Goal: Task Accomplishment & Management: Manage account settings

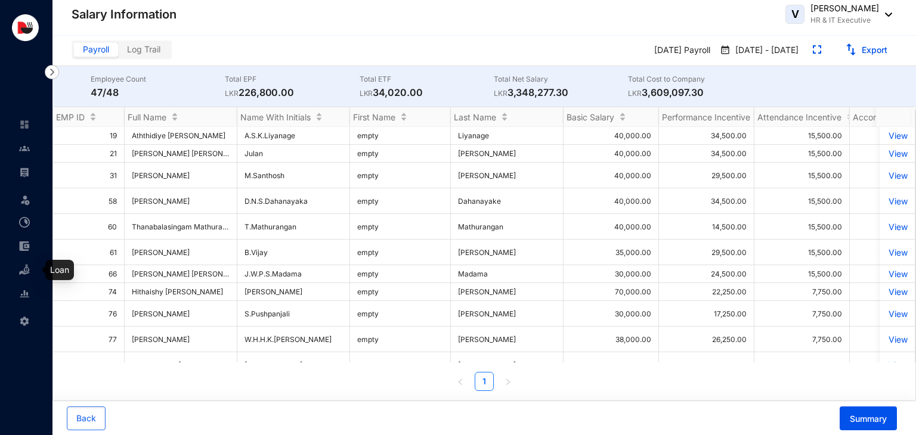
click at [25, 268] on img at bounding box center [24, 270] width 11 height 11
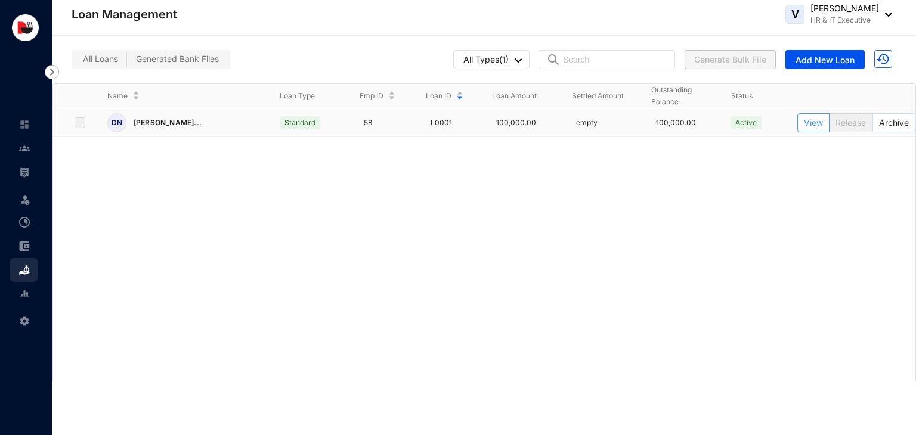
click at [816, 122] on span "View" at bounding box center [813, 122] width 19 height 13
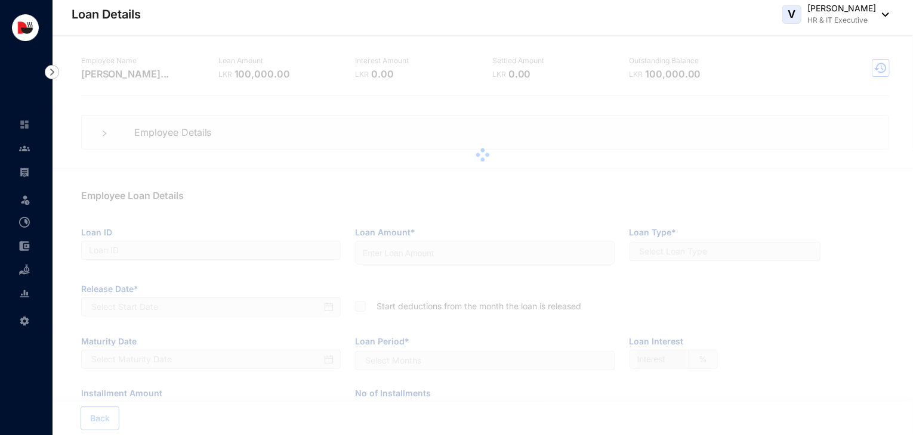
type input "L0001"
type input "100000"
checkbox input "true"
type input "0"
type input "16666.67"
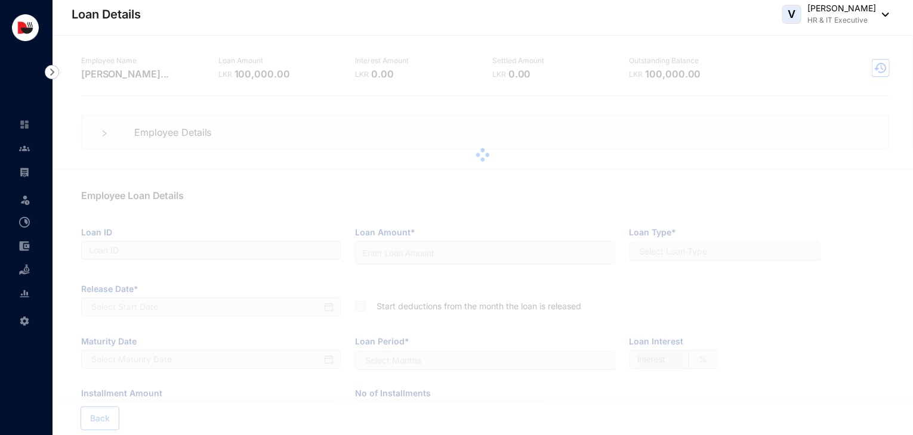
type input "6"
radio input "true"
type input "[DATE]"
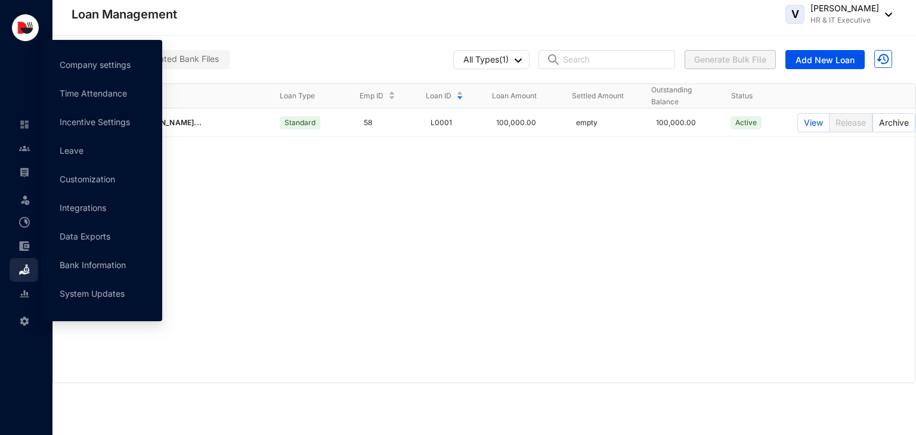
click at [33, 318] on div "Settings" at bounding box center [24, 319] width 29 height 26
click at [24, 320] on img at bounding box center [24, 321] width 11 height 11
click at [24, 322] on img at bounding box center [24, 321] width 11 height 11
click at [97, 70] on link "Company settings" at bounding box center [95, 65] width 71 height 10
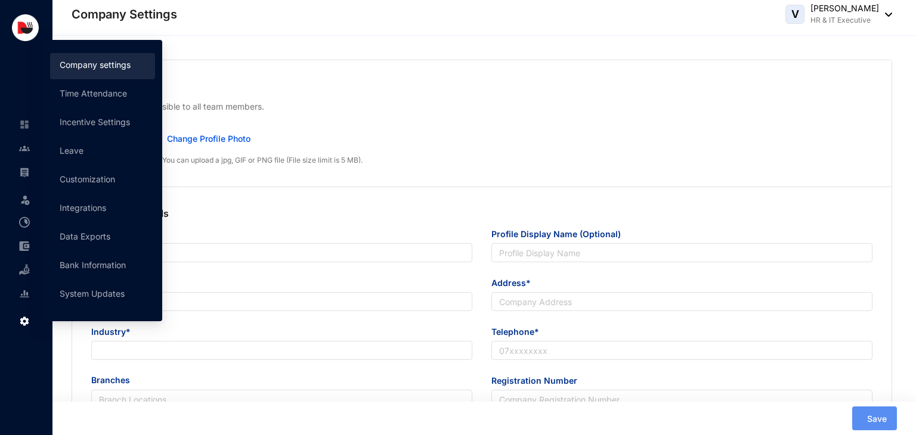
type input "Delicious Concepts (Pvt) Ltd"
type input "Delicious Concepts Pvt Ltd"
type input "[EMAIL_ADDRESS][DOMAIN_NAME]"
type input "[STREET_ADDRESS]"
type input "0112550055"
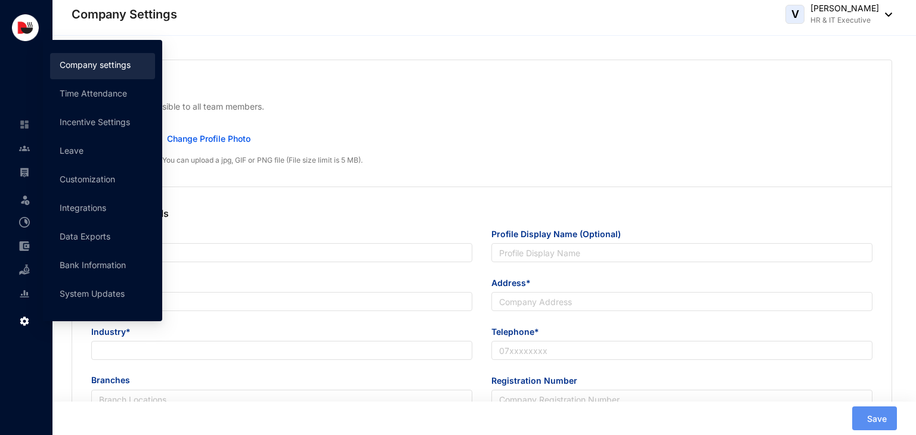
type input "P V 00253300"
type input "B"
type input "53083"
type input "9"
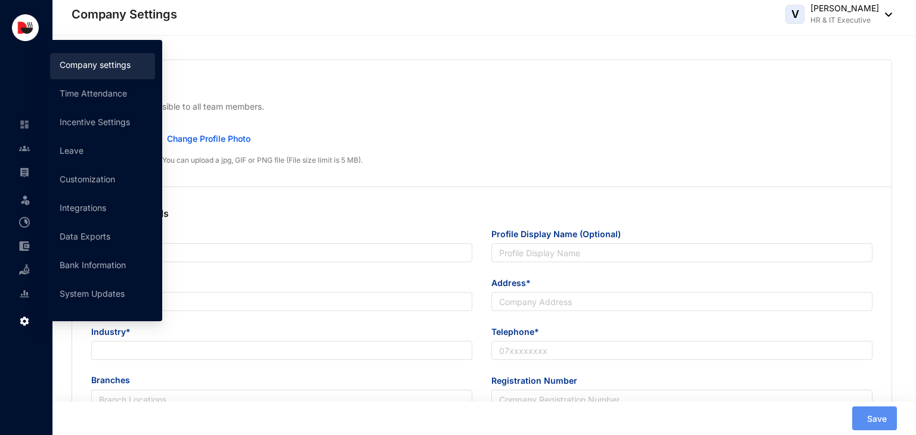
type input "31"
radio input "true"
checkbox input "true"
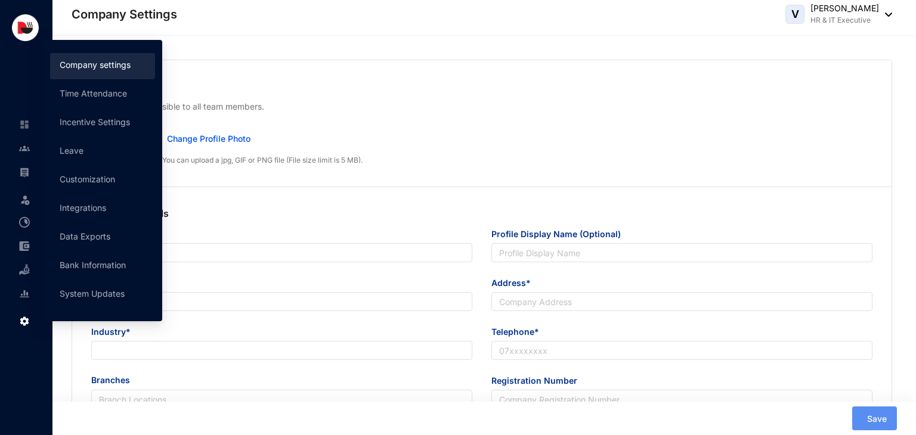
checkbox input "true"
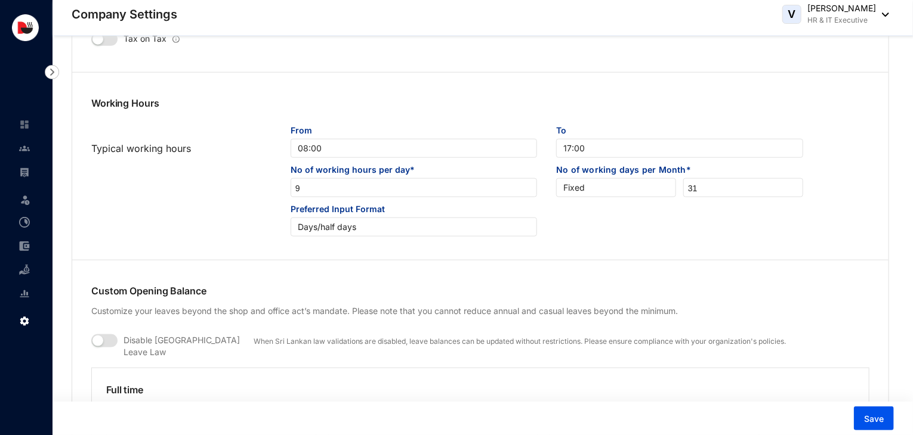
scroll to position [688, 0]
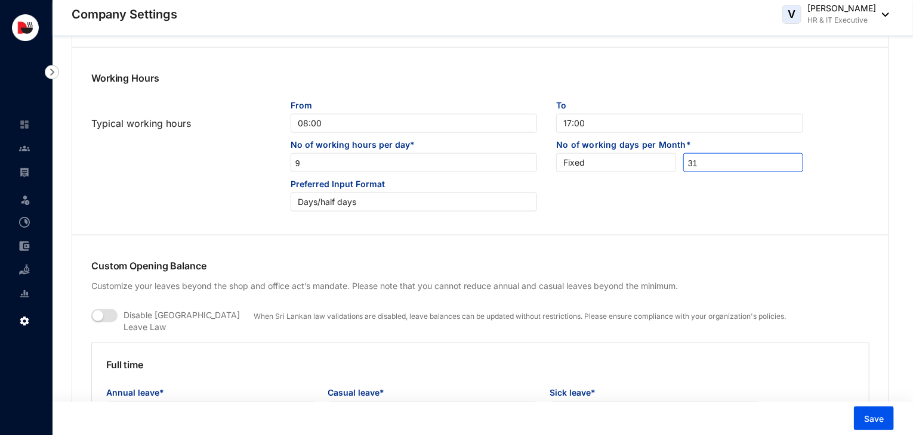
click at [708, 166] on input "31" at bounding box center [743, 163] width 119 height 19
type input "30"
click at [867, 423] on span "Save" at bounding box center [874, 419] width 20 height 12
click at [26, 147] on img at bounding box center [24, 148] width 11 height 11
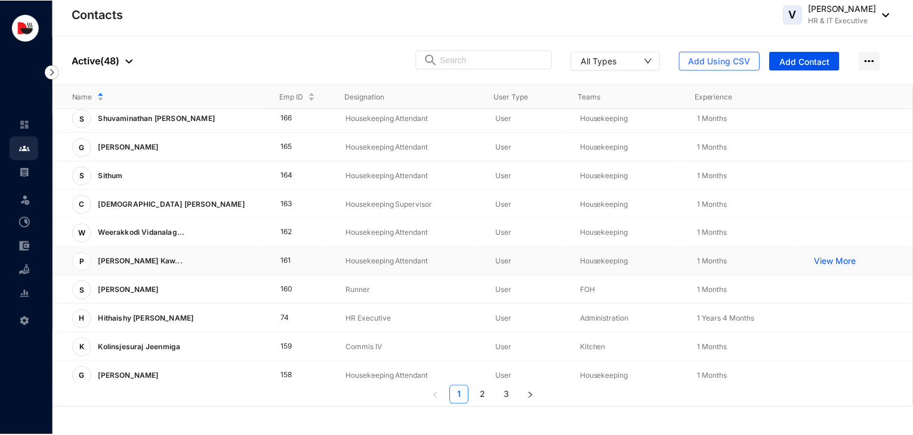
scroll to position [33, 0]
click at [827, 347] on p "View More" at bounding box center [841, 348] width 48 height 12
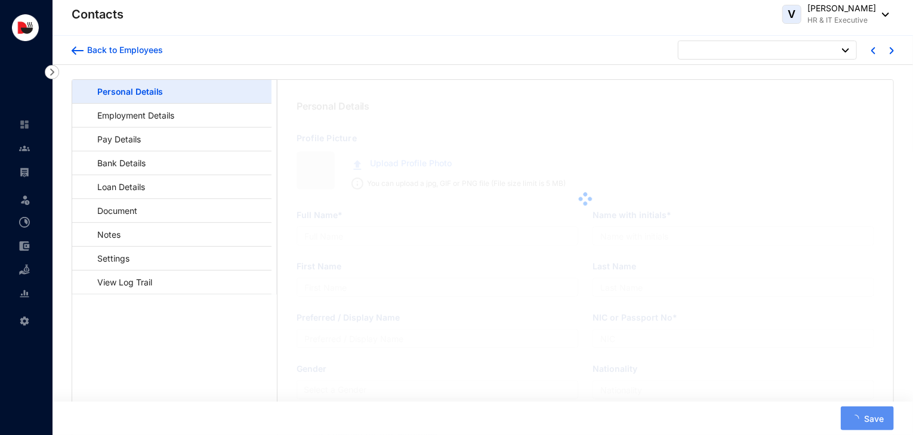
type input "Kolinsjesuraj Jeenmiga"
type input "K.Jeenmiga"
type input "Jeenmiga"
type input "200712204002"
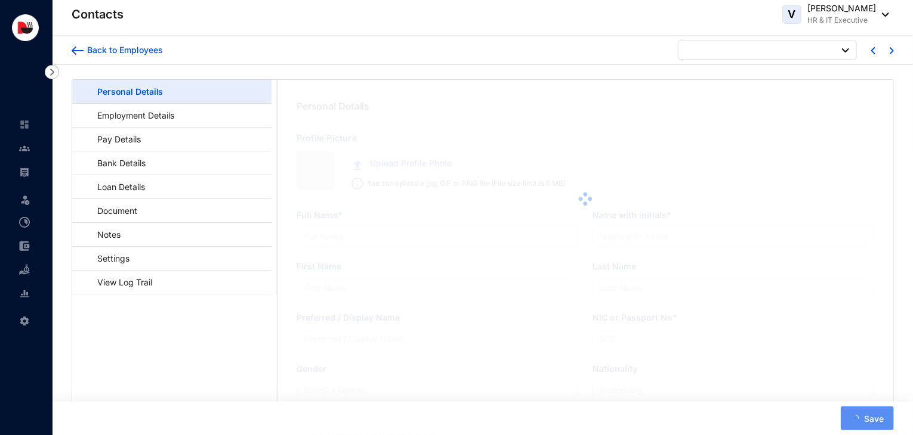
type input "743345282"
type input "[PERSON_NAME] Binopaldrozalla"
type input "[DATE]"
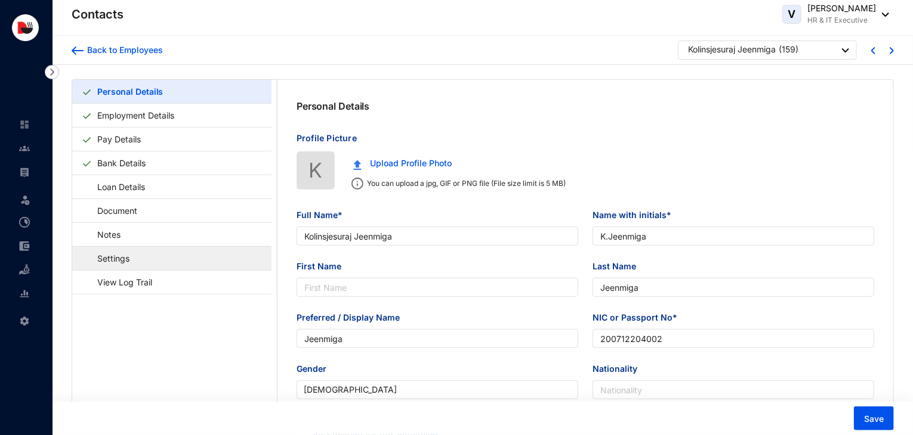
click at [134, 262] on link "Settings" at bounding box center [108, 258] width 52 height 24
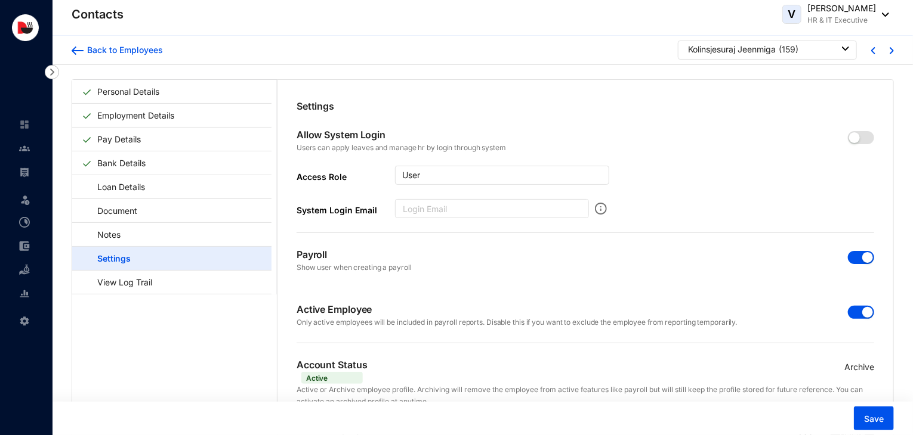
scroll to position [29, 0]
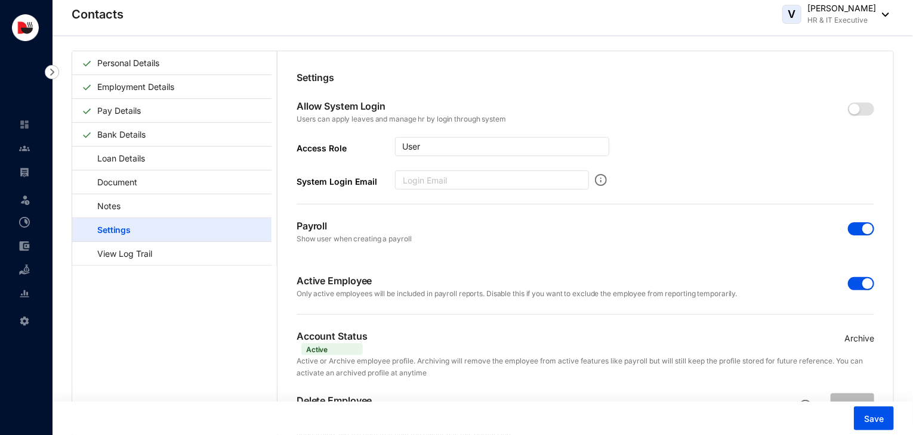
click at [861, 337] on p "Archive" at bounding box center [859, 338] width 30 height 13
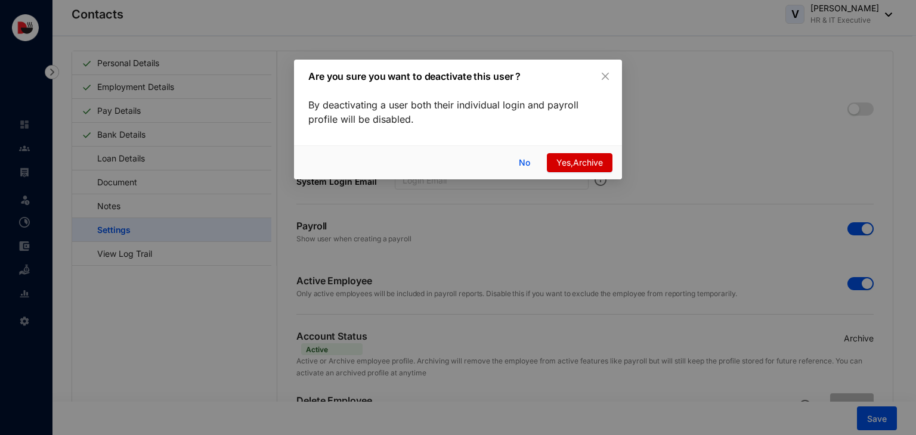
click at [585, 165] on span "Yes,Archive" at bounding box center [579, 162] width 47 height 13
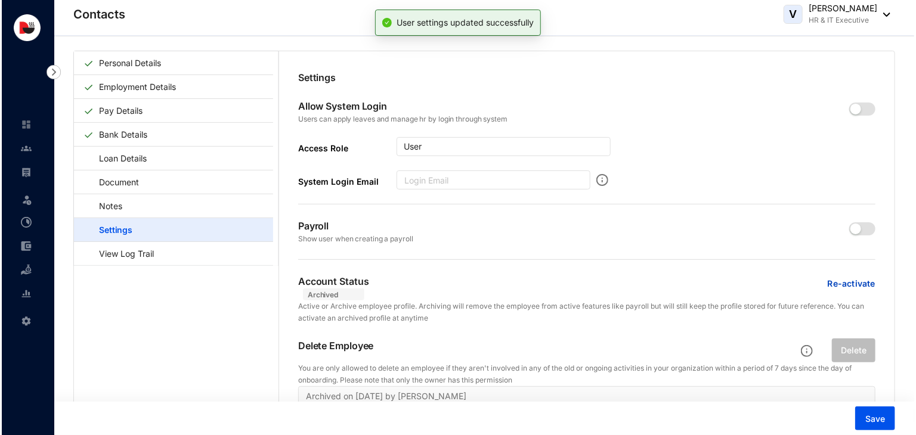
scroll to position [0, 0]
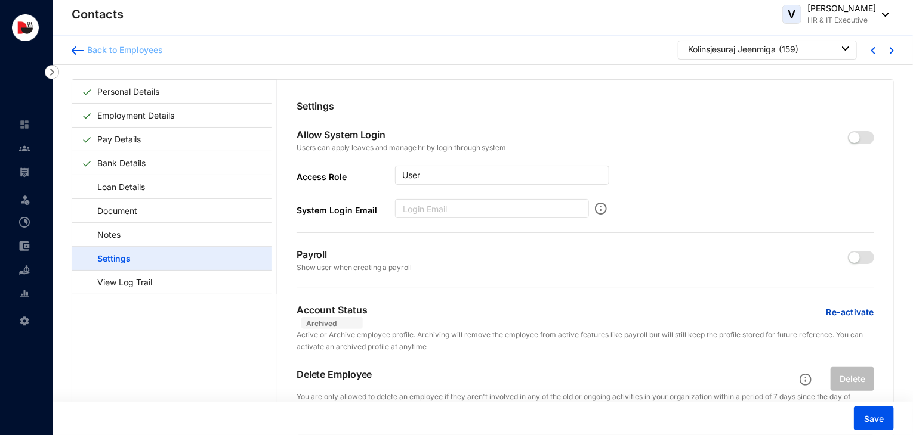
click at [103, 50] on div "Back to Employees" at bounding box center [123, 50] width 79 height 12
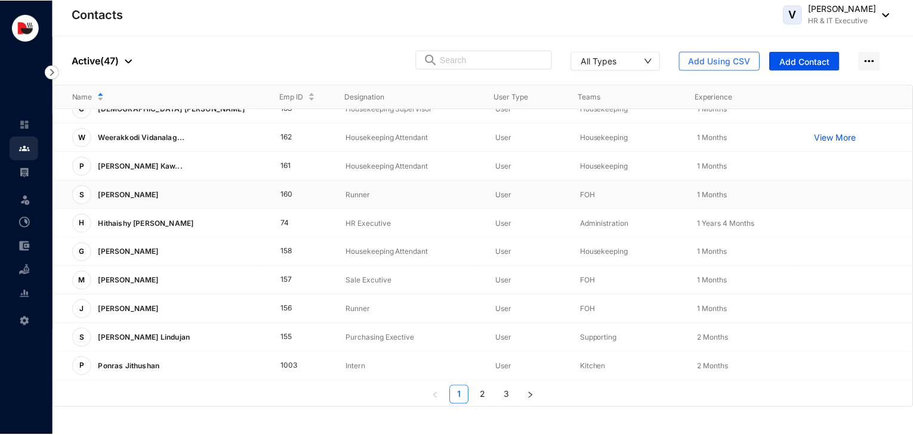
scroll to position [141, 0]
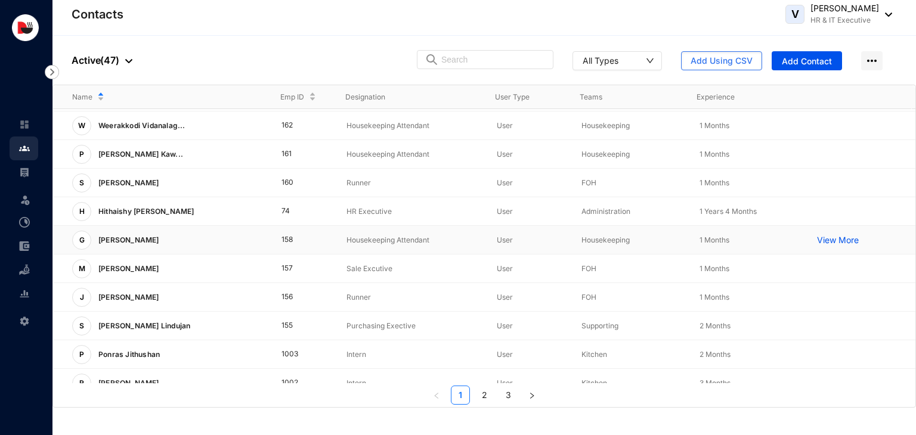
click at [845, 237] on p "View More" at bounding box center [841, 240] width 48 height 12
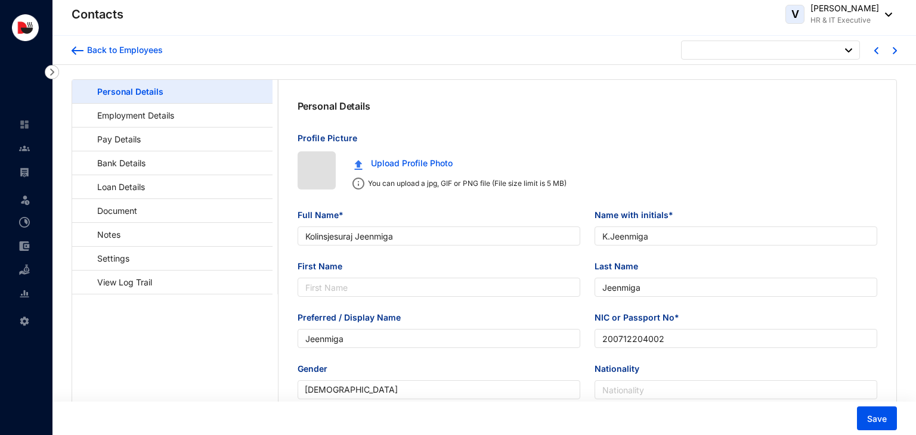
type input "[DATE]"
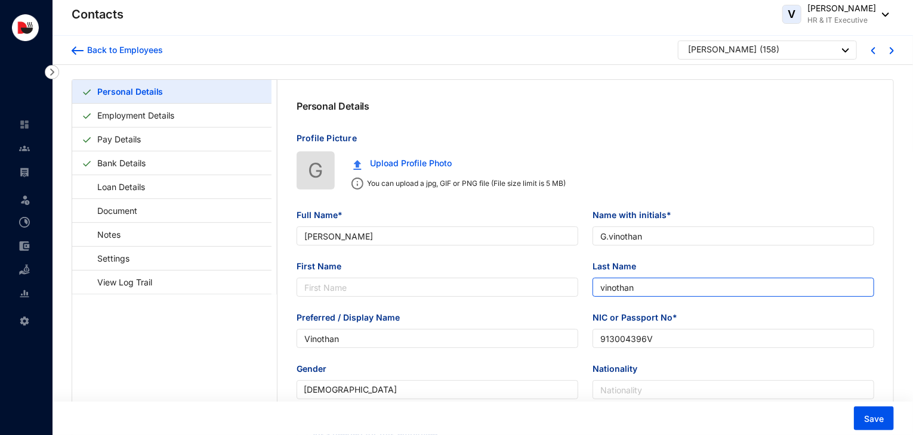
type input "[PERSON_NAME]"
type input "G.vinothan"
type input "vinothan"
type input "Vinothan"
type input "913004396V"
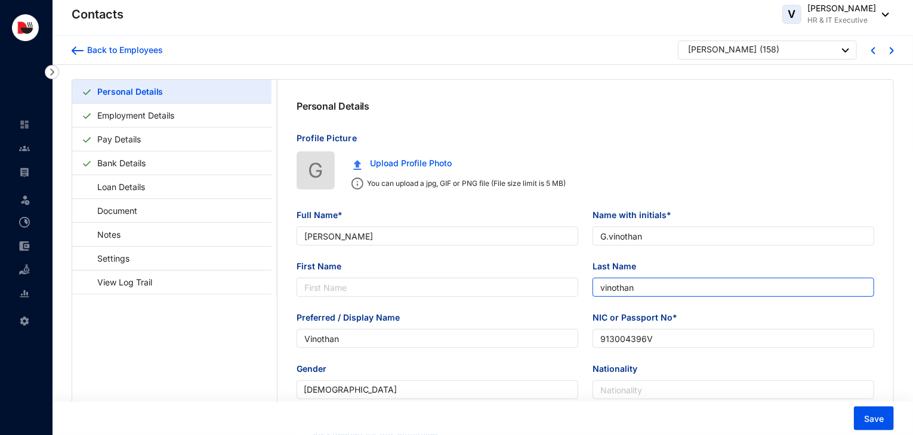
type input "771657525"
type input "[STREET_ADDRESS] vavuniya"
type input "[DATE]"
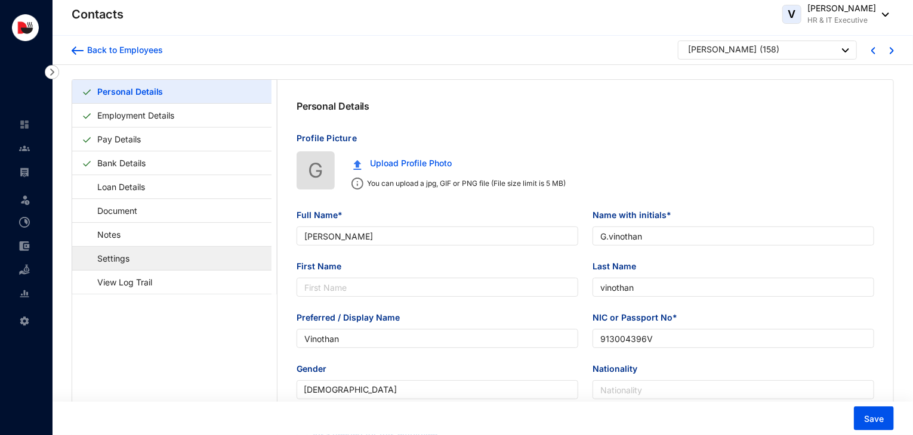
click at [134, 253] on link "Settings" at bounding box center [108, 258] width 52 height 24
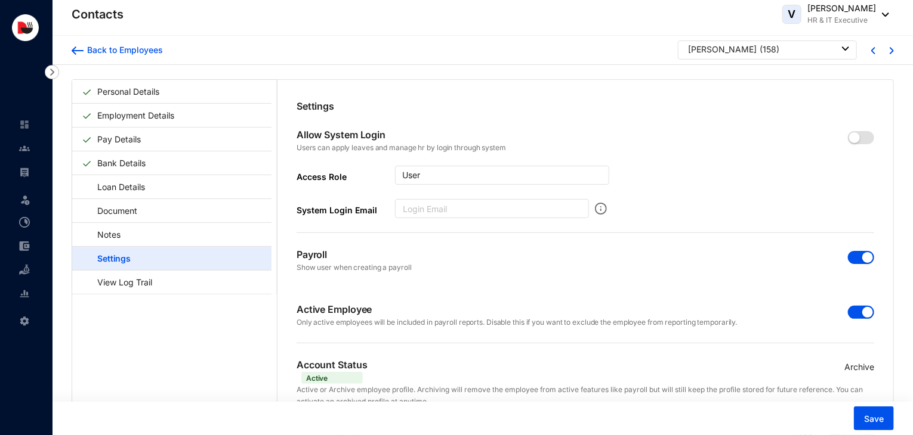
scroll to position [29, 0]
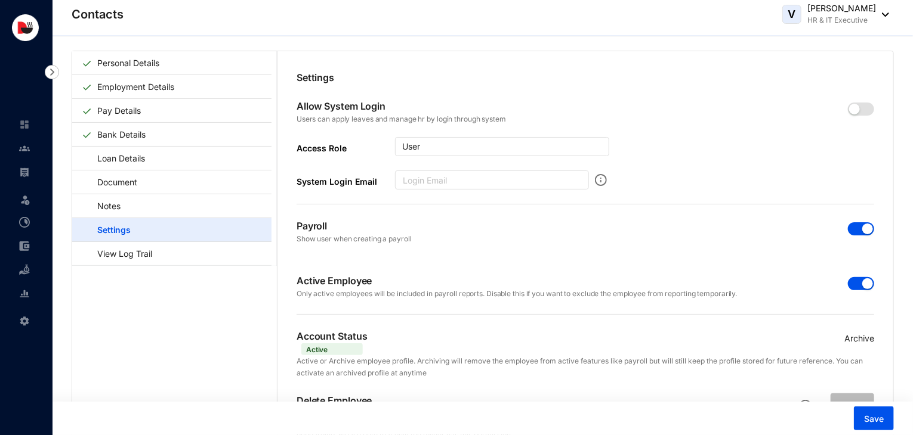
click at [857, 337] on p "Archive" at bounding box center [859, 338] width 30 height 13
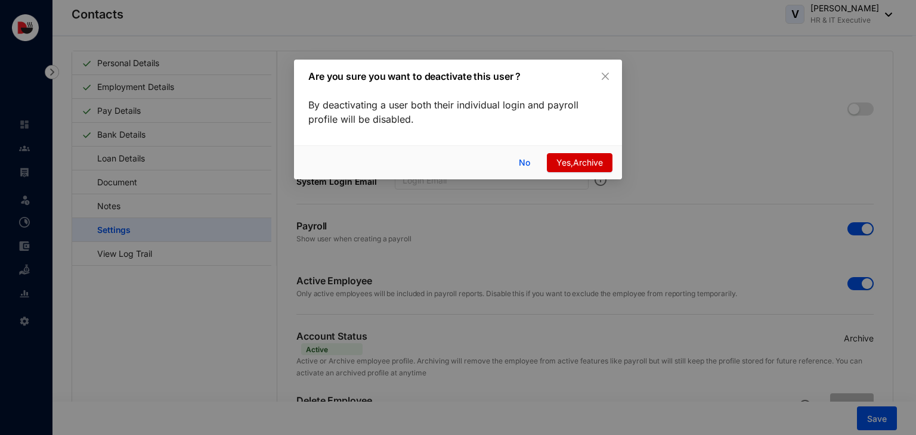
click at [601, 163] on span "Yes,Archive" at bounding box center [579, 162] width 47 height 13
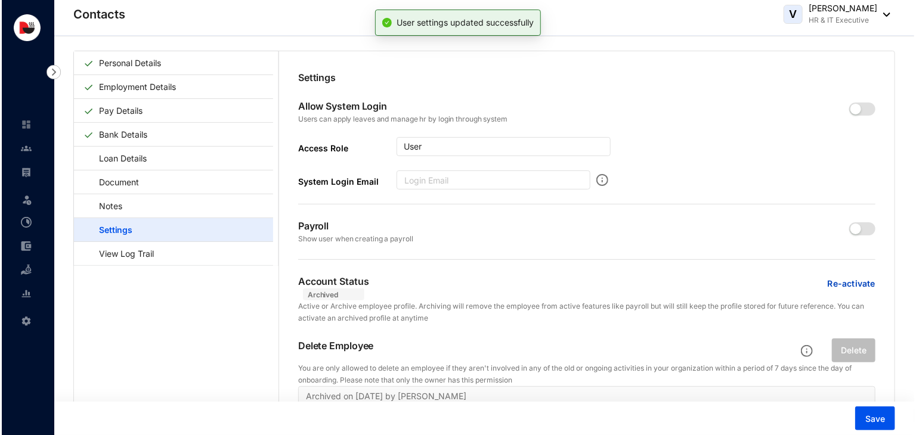
scroll to position [0, 0]
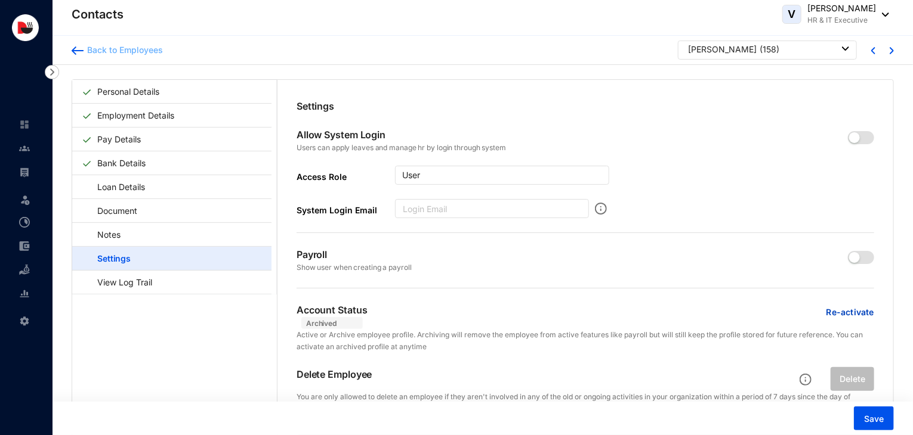
click at [105, 51] on div "Back to Employees" at bounding box center [123, 50] width 79 height 12
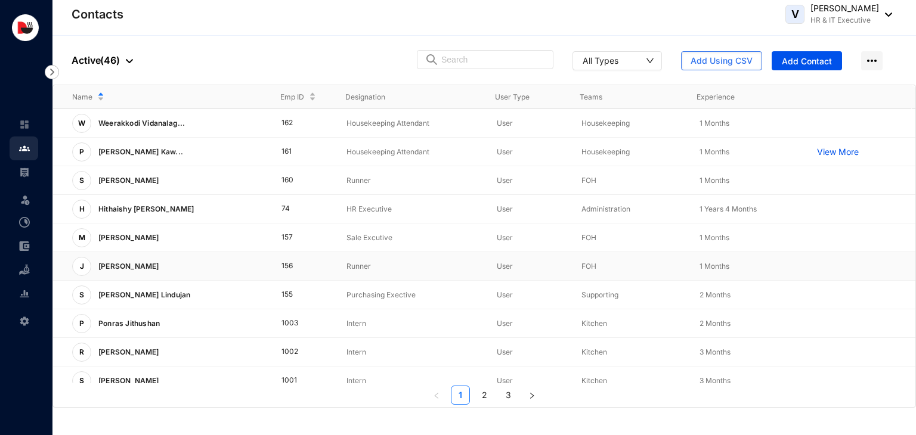
scroll to position [145, 0]
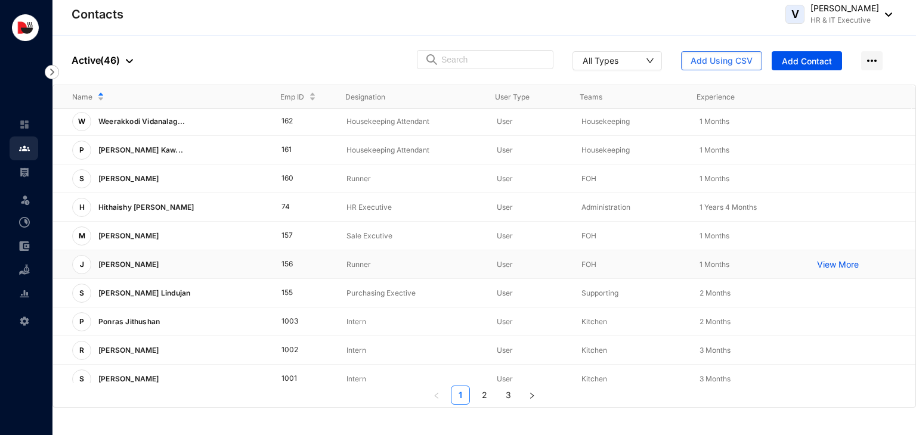
click at [833, 264] on p "View More" at bounding box center [841, 265] width 48 height 12
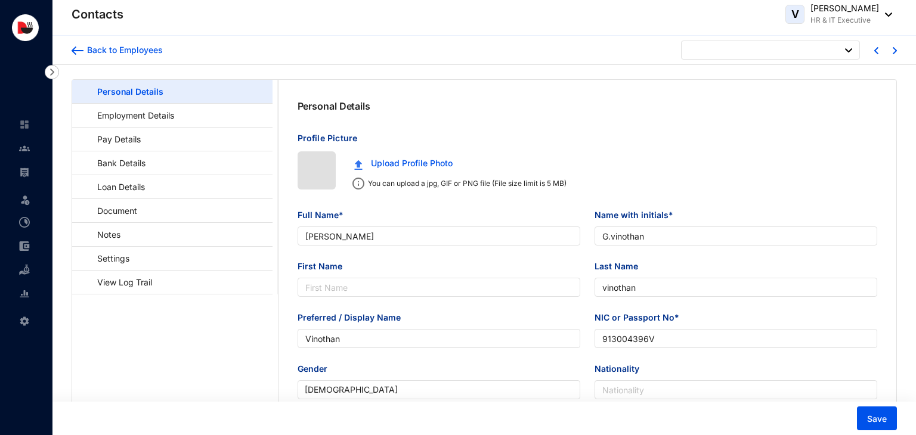
type input "[DATE]"
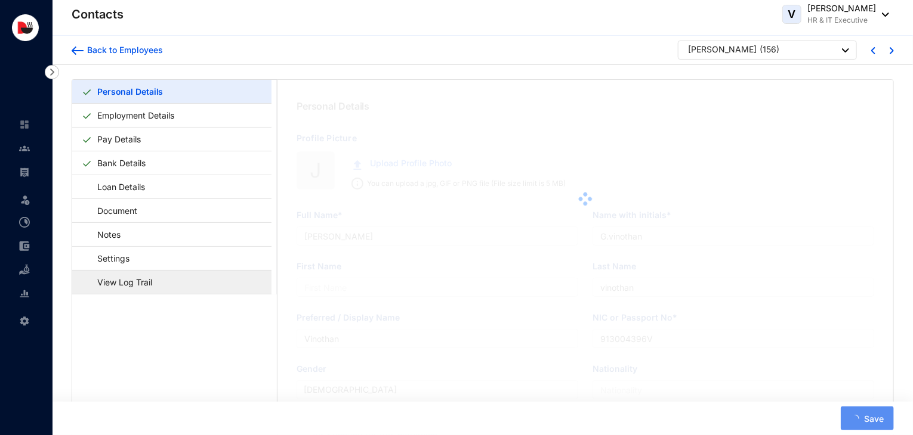
type input "[PERSON_NAME]"
type input "[PERSON_NAME]Jerom"
type input "Jerom"
type input "962321925V"
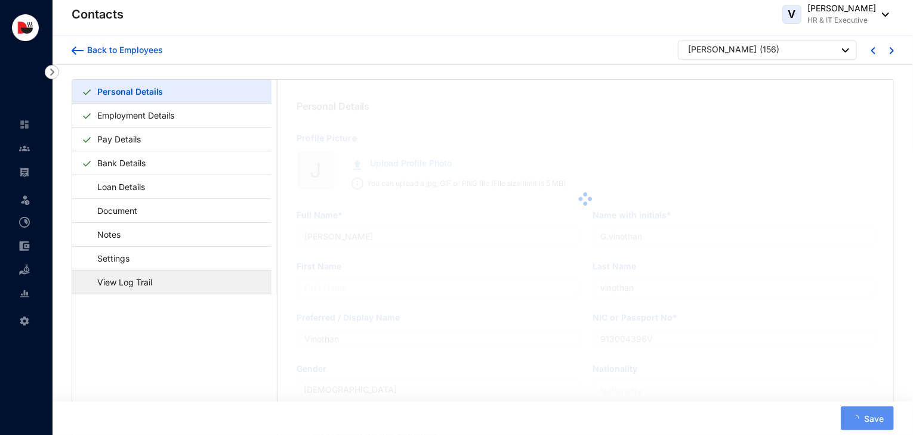
type input "767729750"
type input "Ealalai South, [GEOGRAPHIC_DATA]"
type input "[DATE]"
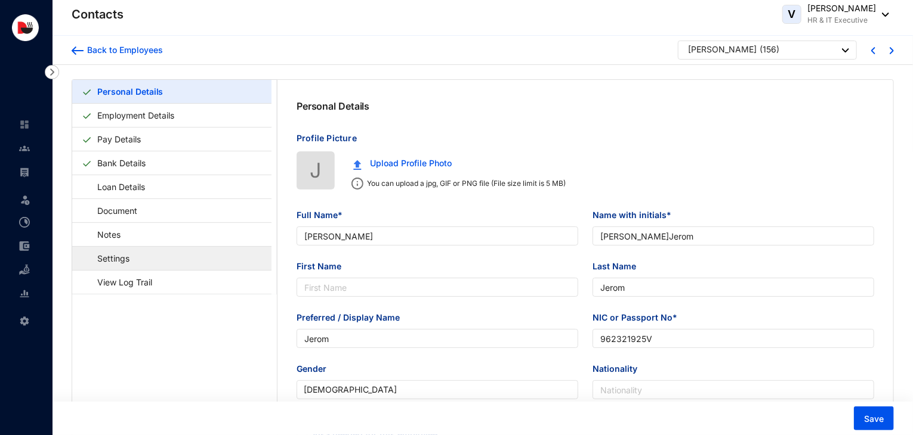
click at [126, 262] on link "Settings" at bounding box center [108, 258] width 52 height 24
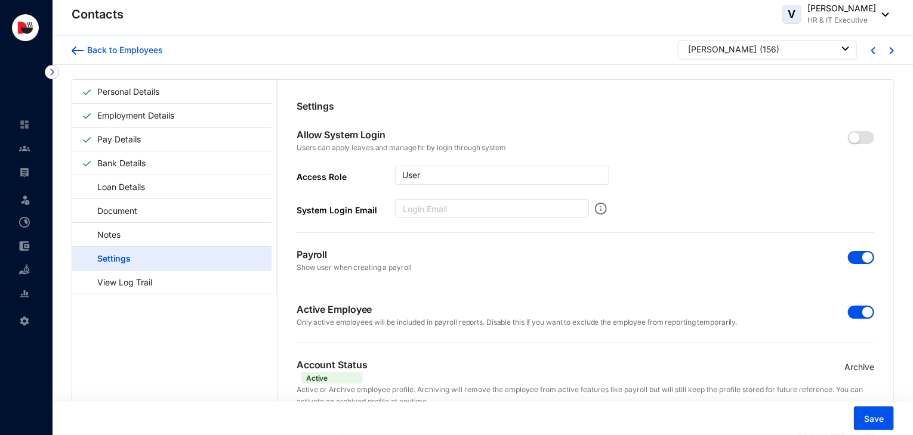
click at [867, 368] on p "Archive" at bounding box center [859, 367] width 30 height 13
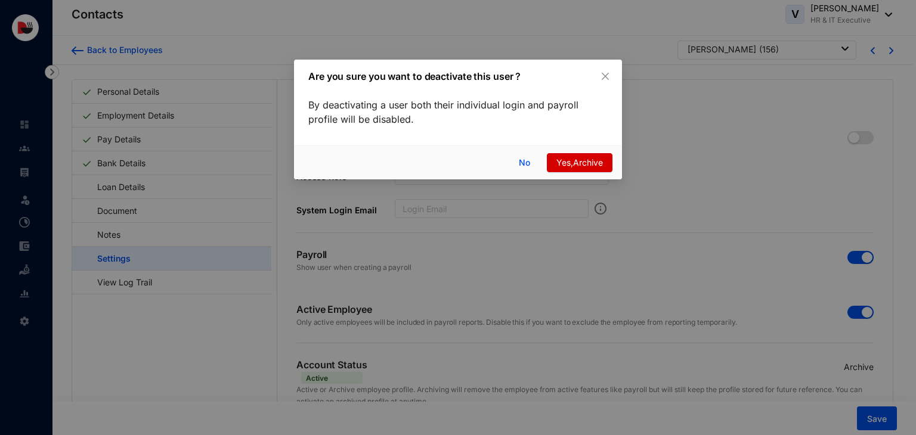
click at [569, 162] on span "Yes,Archive" at bounding box center [579, 162] width 47 height 13
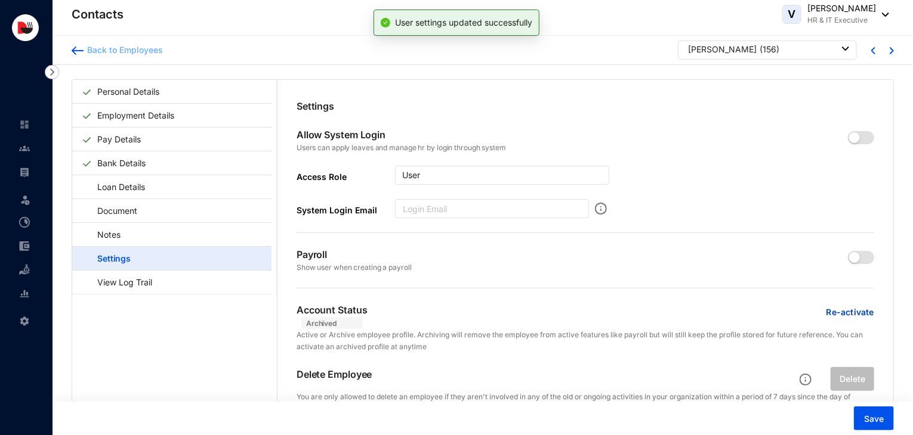
click at [126, 51] on div "Back to Employees" at bounding box center [123, 50] width 79 height 12
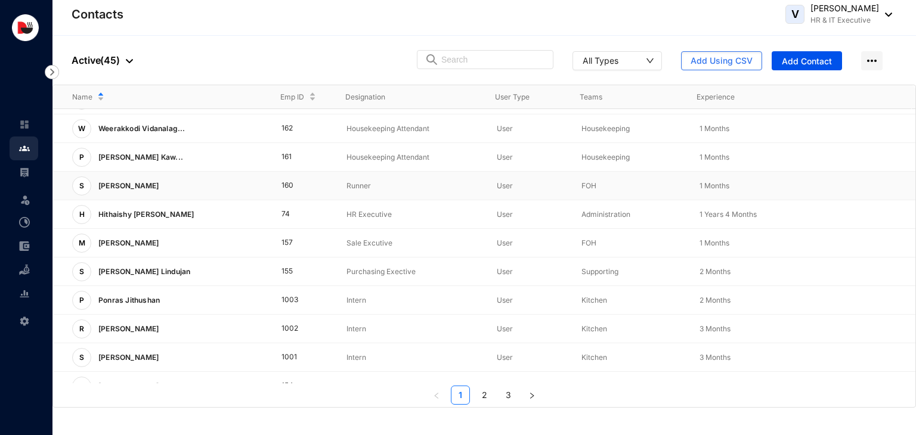
scroll to position [296, 0]
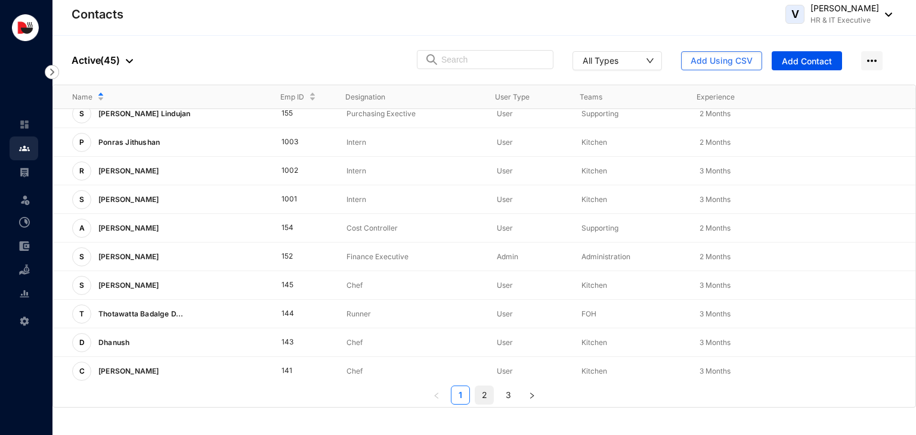
click at [487, 398] on link "2" at bounding box center [484, 395] width 18 height 18
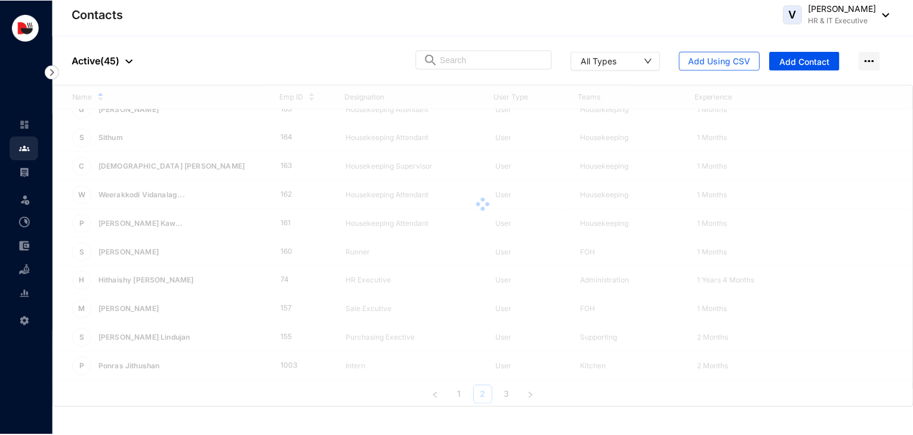
scroll to position [0, 0]
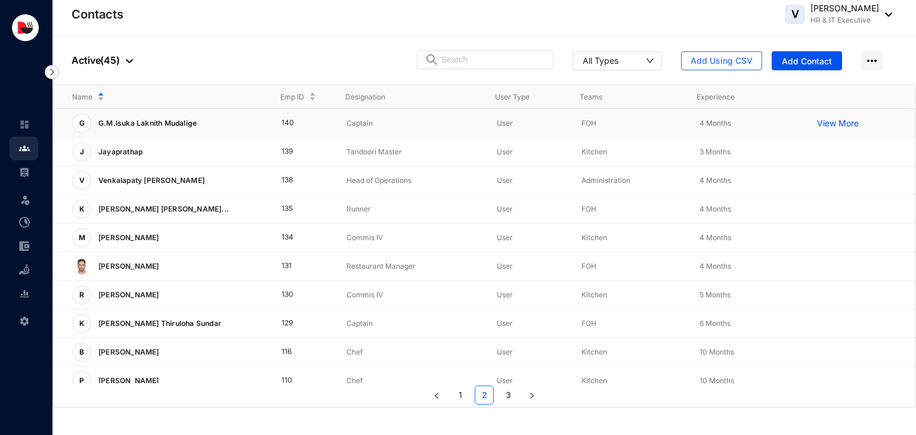
click at [826, 120] on p "View More" at bounding box center [841, 123] width 48 height 12
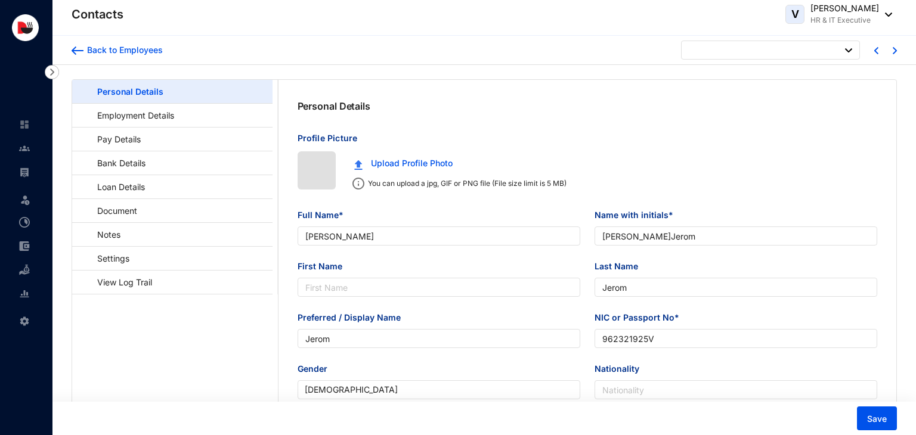
type input "[DATE]"
type input "G.M.Isuka Laknith Mudalige"
type input "G.M.I.L.Mudalige"
type input "Isuka"
type input "Mudalige"
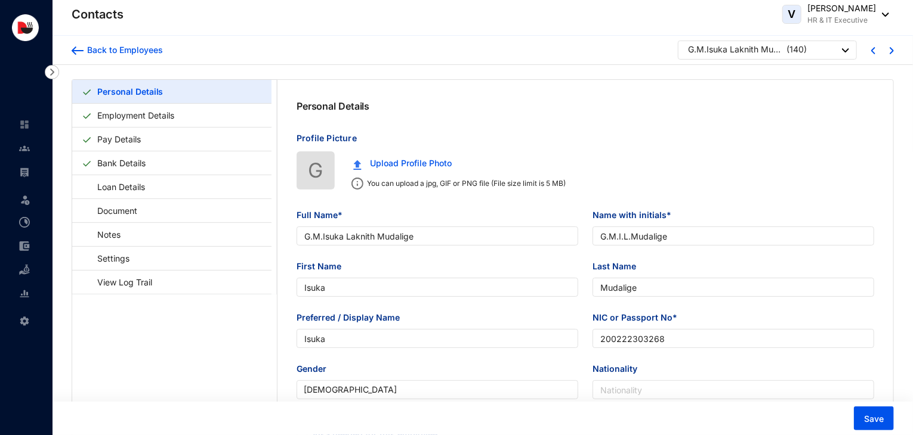
type input "Isuka"
type input "200222303268"
type input "701390120"
type input "[PERSON_NAME], Timber copperation Rd, [GEOGRAPHIC_DATA], Keppetipola."
type input "[DATE]"
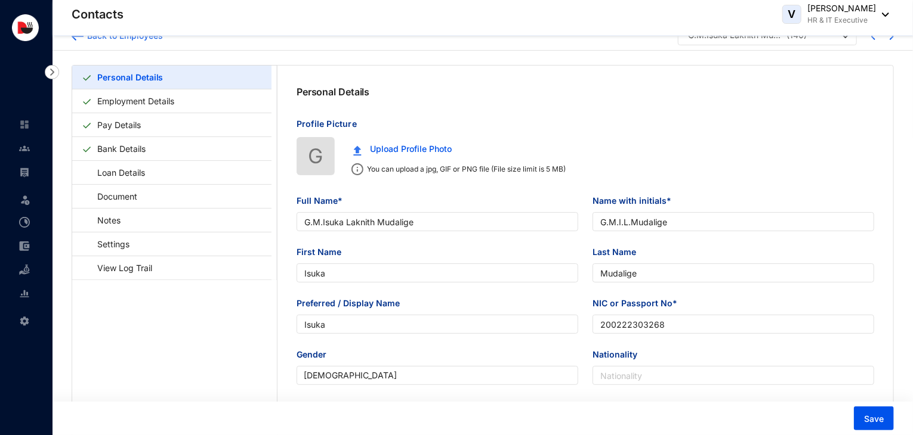
scroll to position [2, 0]
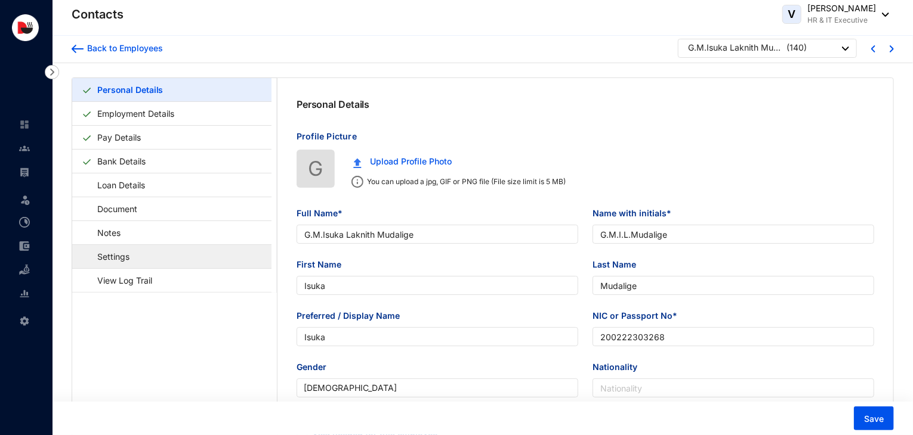
click at [134, 255] on link "Settings" at bounding box center [108, 257] width 52 height 24
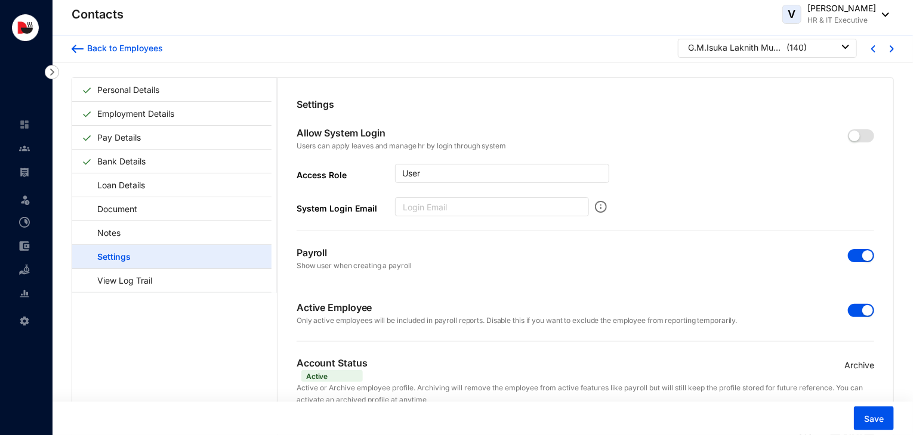
scroll to position [29, 0]
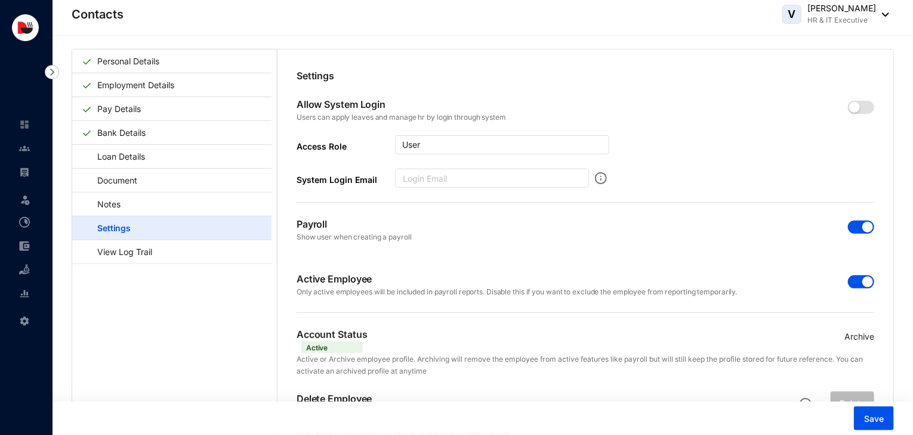
click at [856, 335] on p "Archive" at bounding box center [859, 336] width 30 height 13
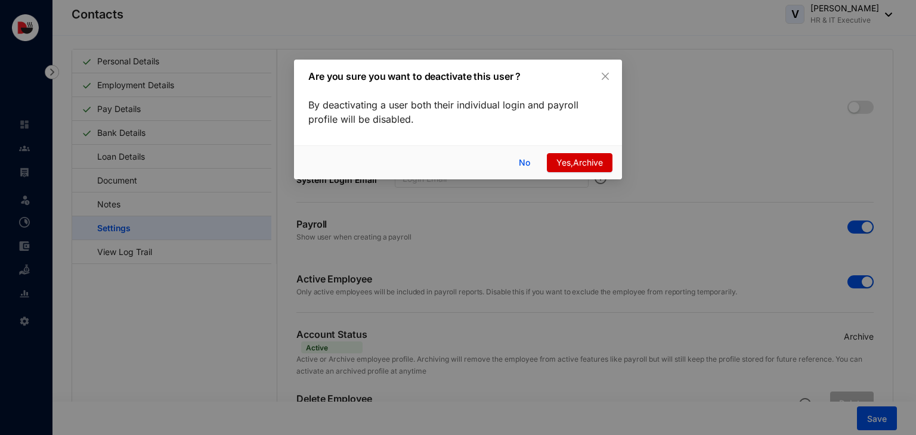
click at [598, 165] on span "Yes,Archive" at bounding box center [579, 162] width 47 height 13
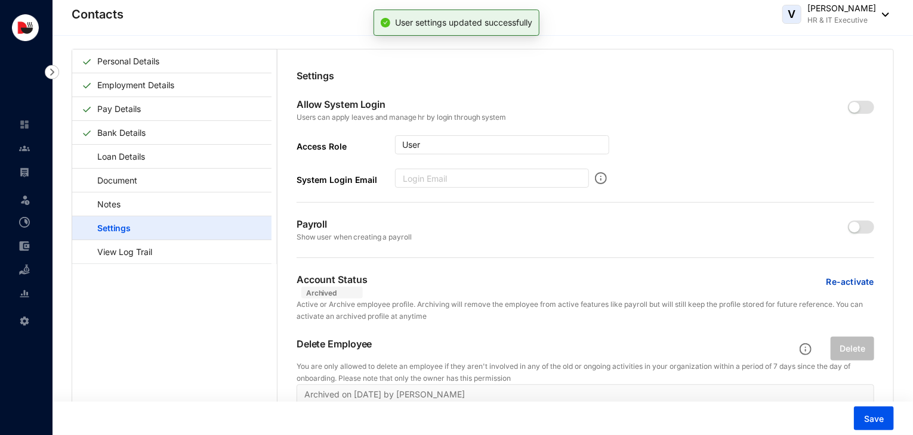
scroll to position [0, 0]
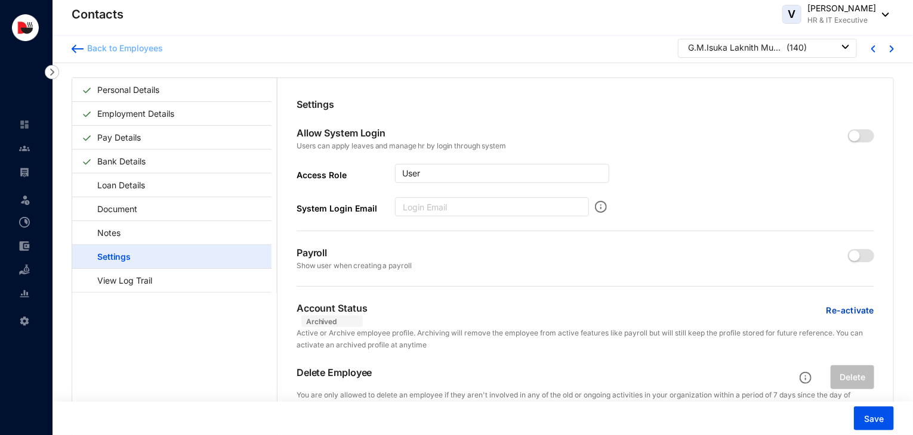
click at [103, 48] on div "Back to Employees" at bounding box center [123, 48] width 79 height 12
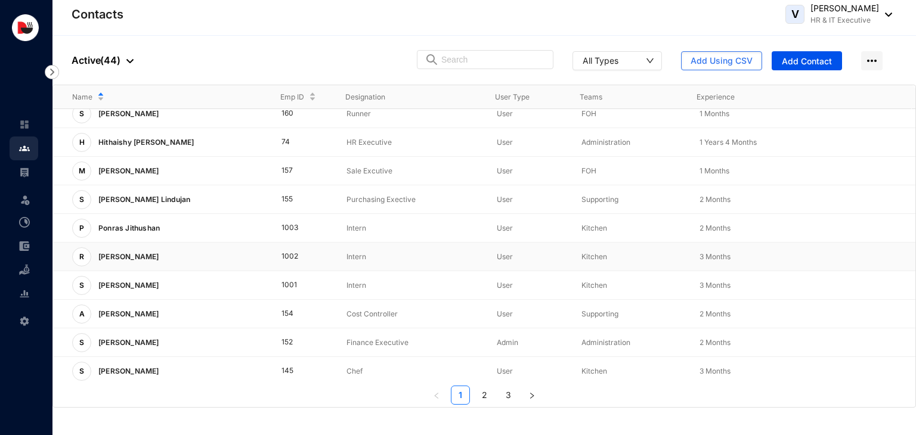
scroll to position [296, 0]
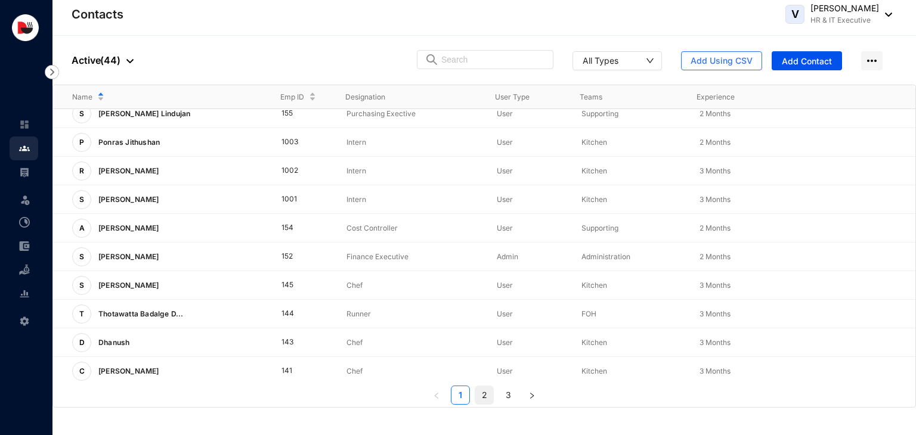
click at [487, 395] on link "2" at bounding box center [484, 395] width 18 height 18
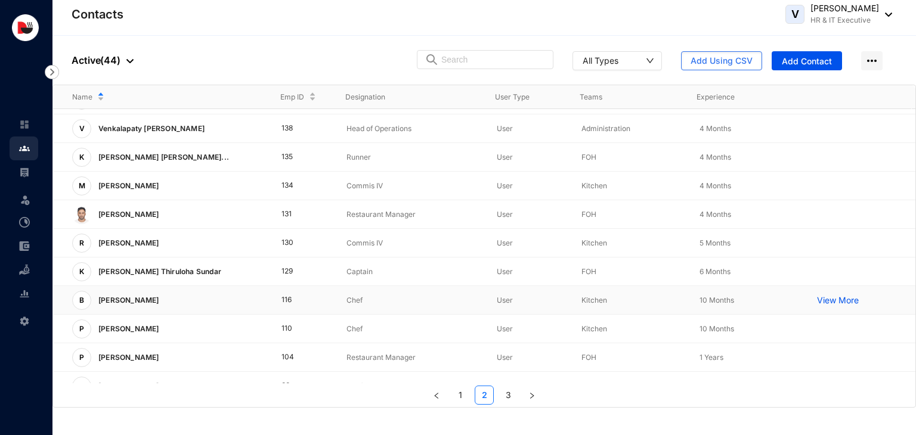
scroll to position [24, 0]
click at [821, 158] on p "View More" at bounding box center [841, 157] width 48 height 12
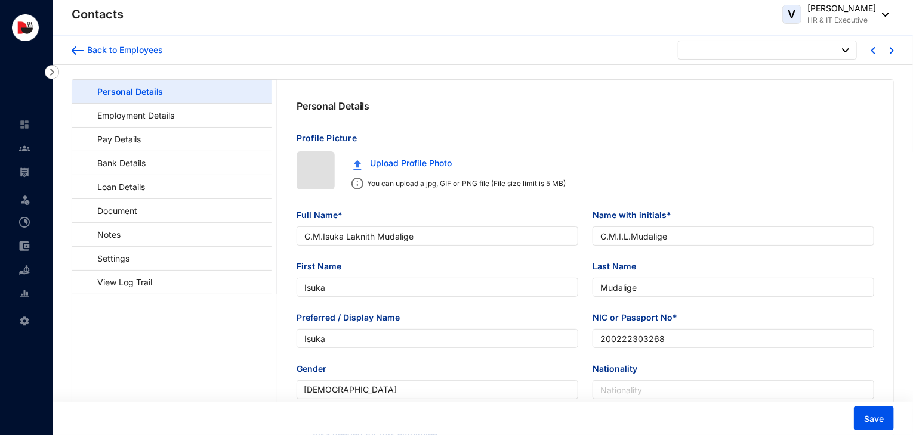
type input "[DATE]"
type input "[PERSON_NAME]"
type input "Wickramaarachchi"
type input "Lakmini"
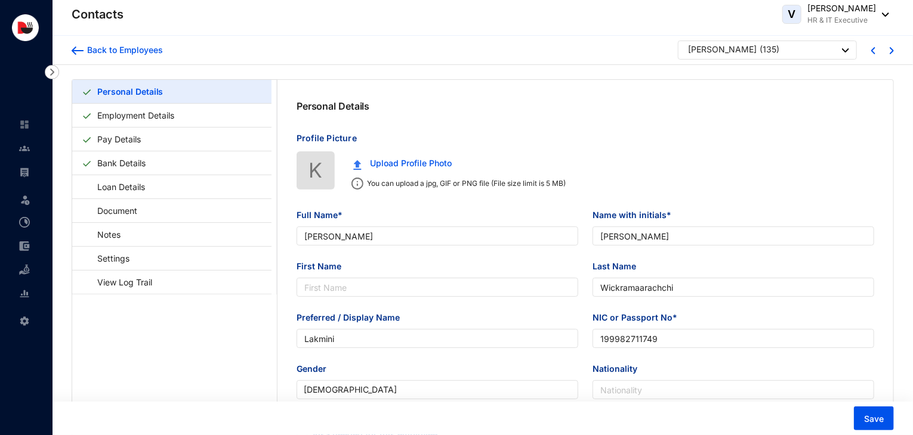
type input "199982711749"
type input "740618798"
type input "[STREET_ADDRESS]."
type input "[DATE]"
click at [121, 258] on link "Settings" at bounding box center [108, 258] width 52 height 24
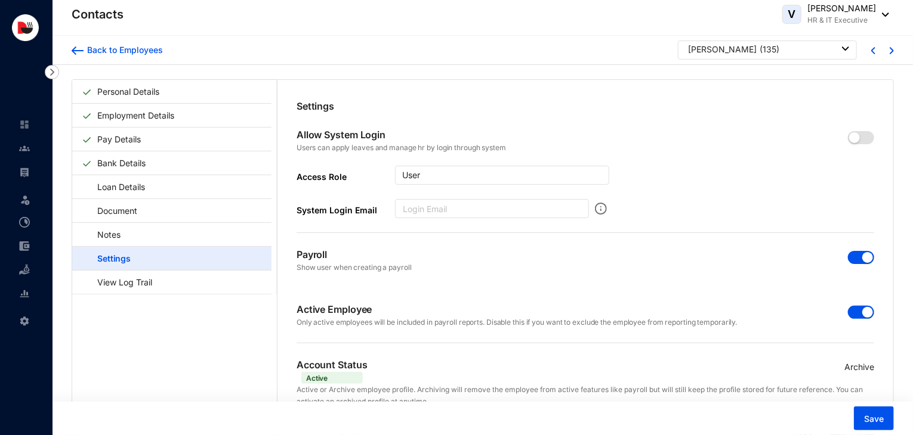
click at [854, 367] on p "Archive" at bounding box center [859, 367] width 30 height 13
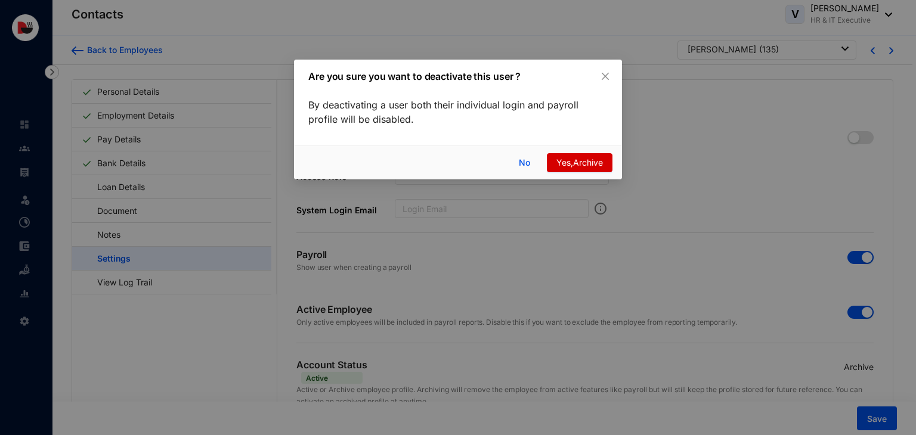
click at [587, 169] on span "Yes,Archive" at bounding box center [579, 162] width 47 height 13
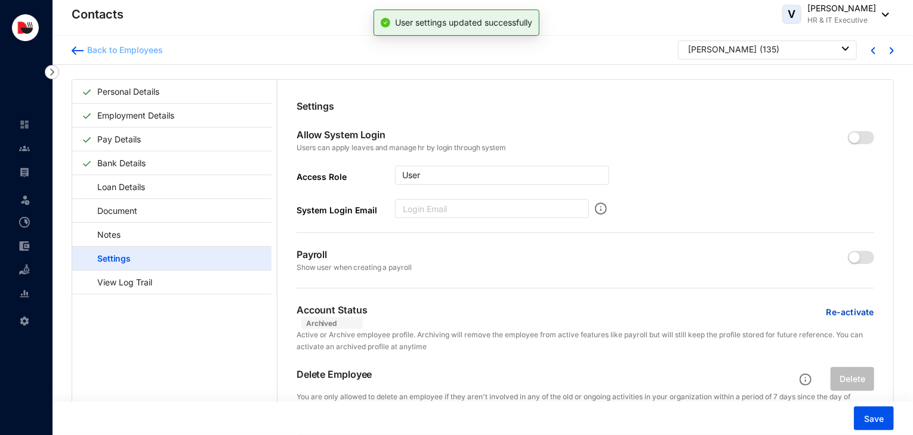
click at [111, 53] on div "Back to Employees" at bounding box center [123, 50] width 79 height 12
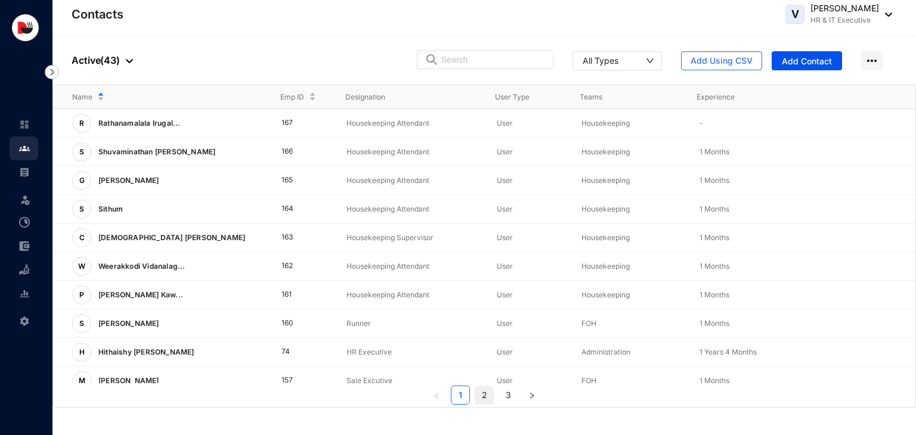
drag, startPoint x: 316, startPoint y: 318, endPoint x: 485, endPoint y: 403, distance: 189.6
click at [485, 403] on link "2" at bounding box center [484, 395] width 18 height 18
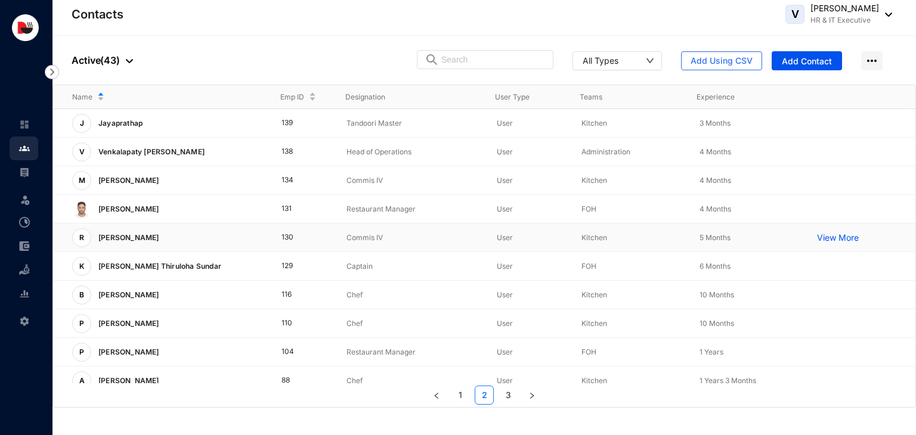
click at [827, 236] on p "View More" at bounding box center [841, 238] width 48 height 12
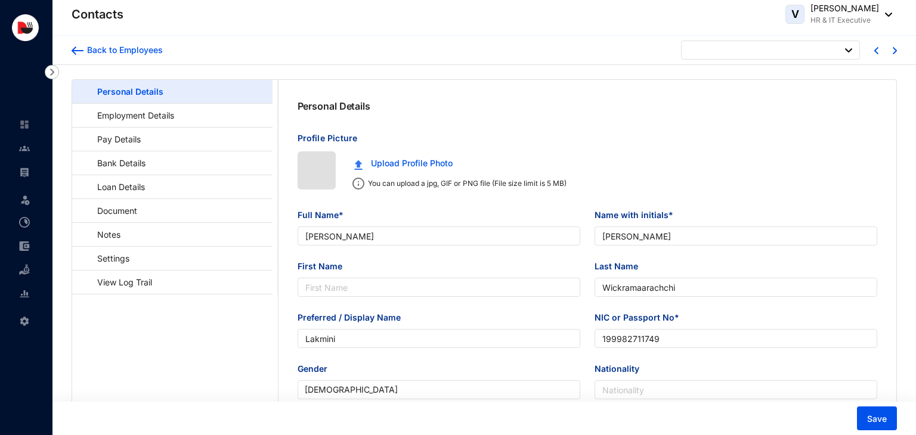
type input "[DATE]"
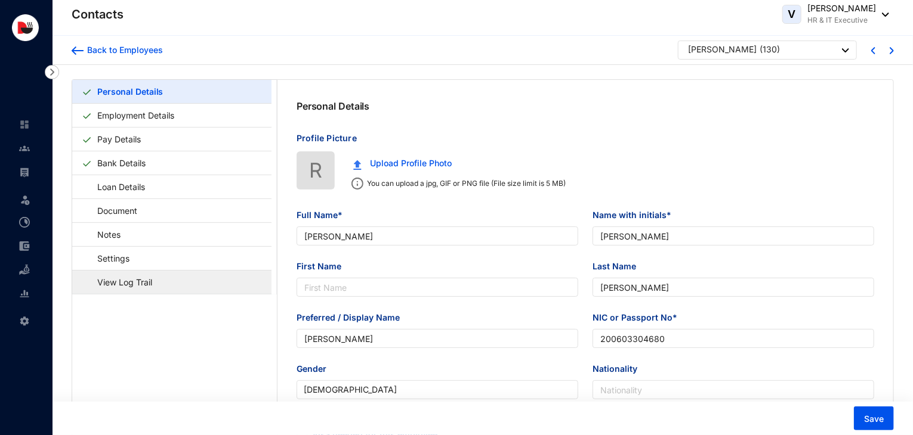
type input "[PERSON_NAME]"
type input "200603304680"
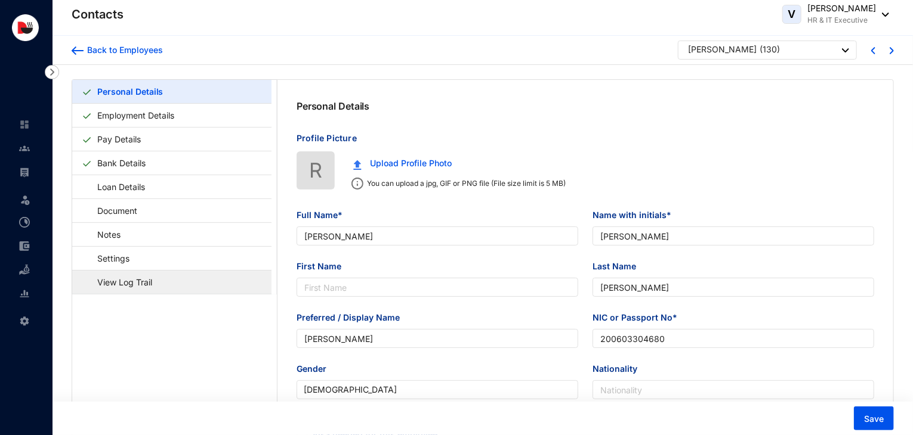
type input "768975089"
type input "[STREET_ADDRESS]."
type input "[DATE]"
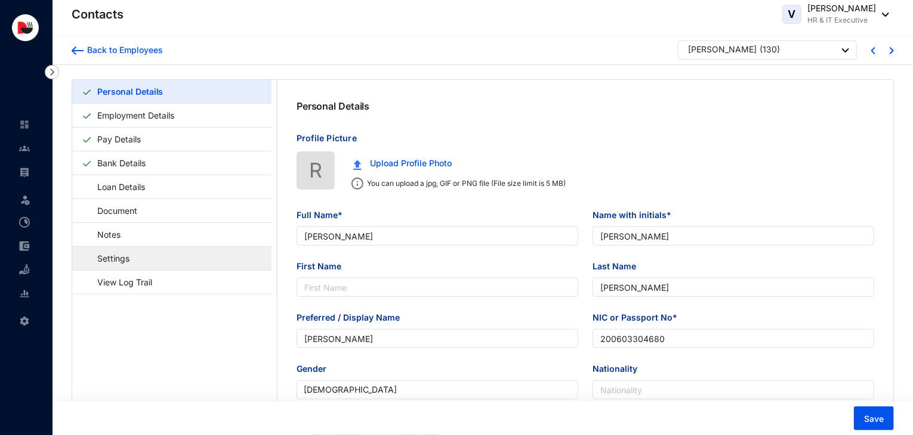
click at [122, 262] on link "Settings" at bounding box center [108, 258] width 52 height 24
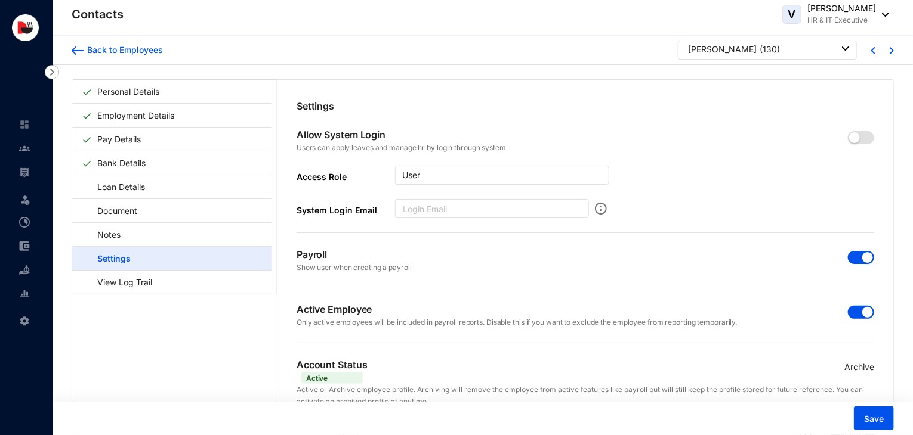
click at [861, 366] on p "Archive" at bounding box center [859, 367] width 30 height 13
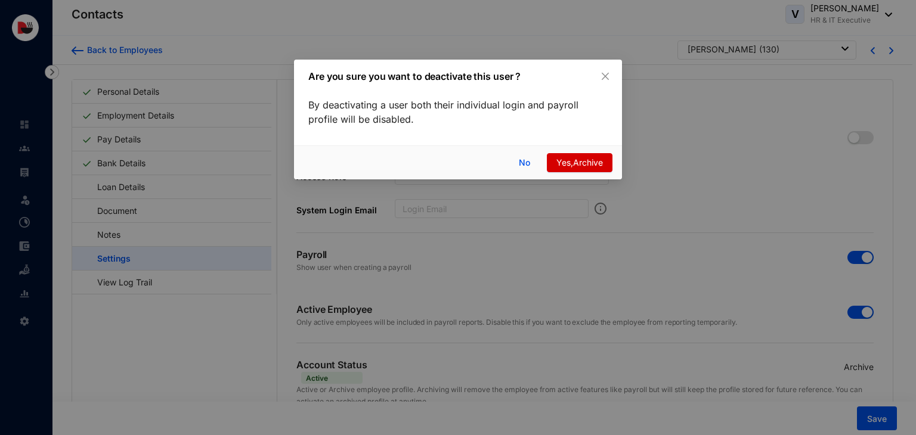
click at [587, 163] on span "Yes,Archive" at bounding box center [579, 162] width 47 height 13
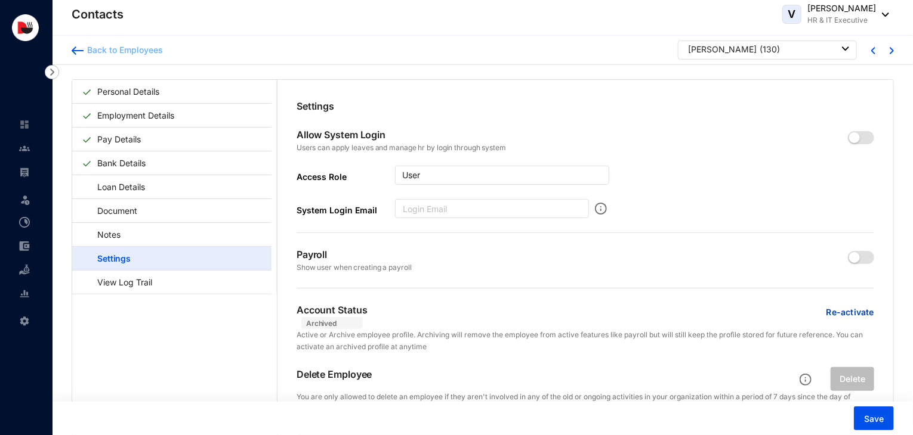
click at [154, 51] on div "Back to Employees" at bounding box center [123, 50] width 79 height 12
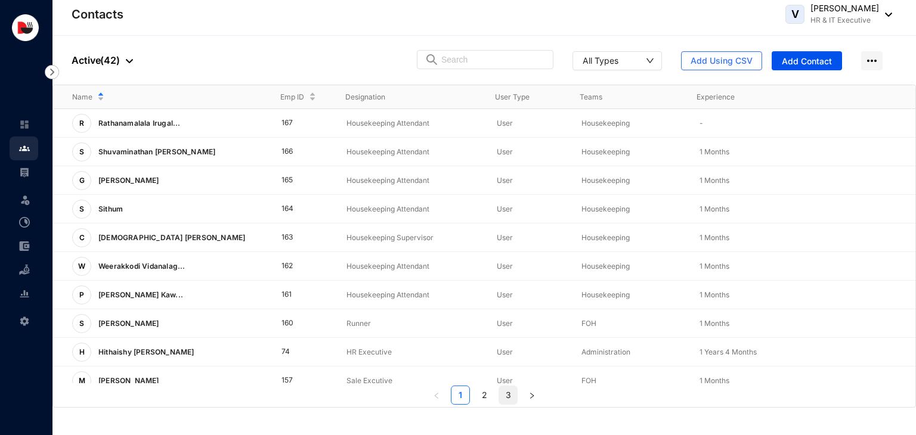
click at [504, 397] on link "3" at bounding box center [508, 395] width 18 height 18
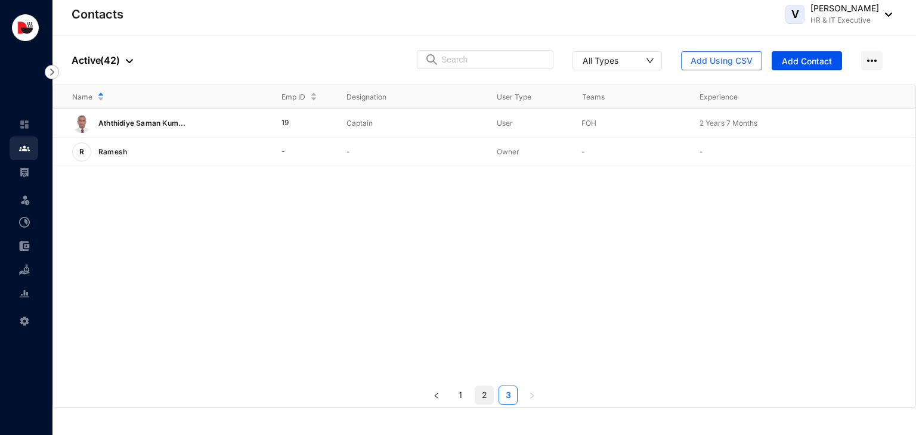
click at [480, 398] on link "2" at bounding box center [484, 395] width 18 height 18
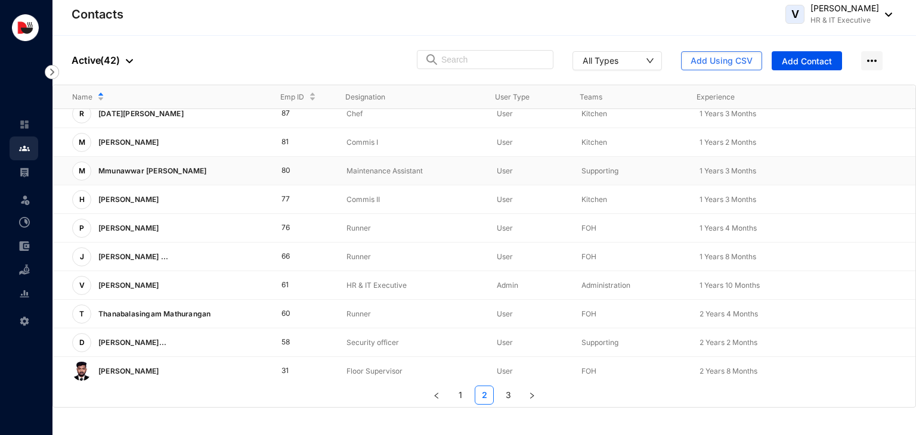
scroll to position [296, 0]
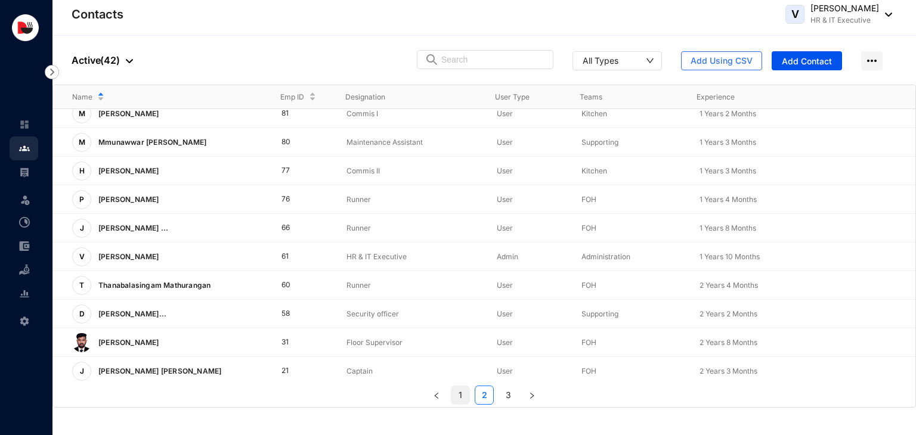
click at [462, 397] on link "1" at bounding box center [461, 395] width 18 height 18
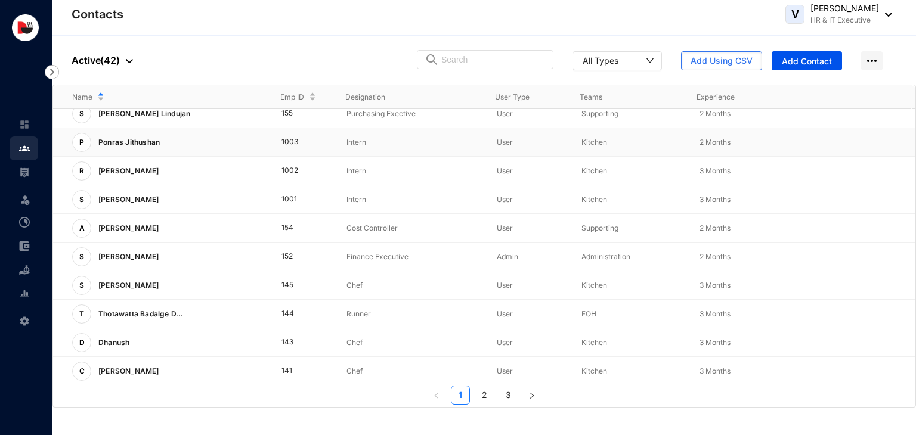
scroll to position [0, 0]
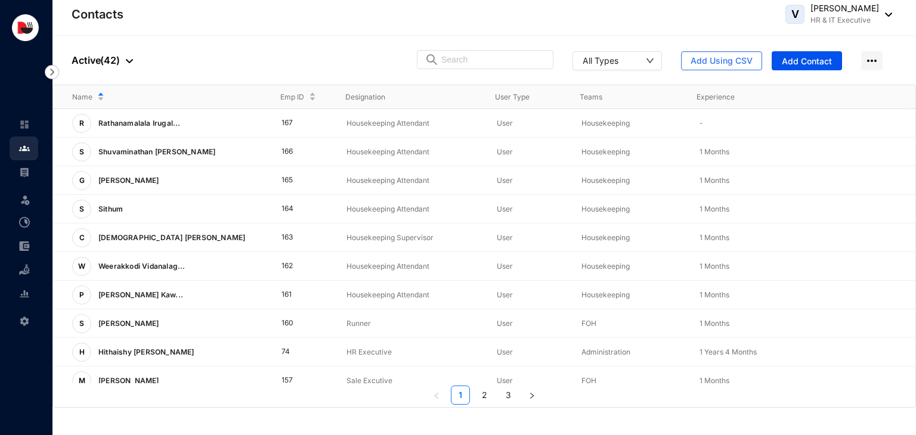
click at [125, 60] on div at bounding box center [126, 60] width 13 height 14
click at [134, 118] on span "Archived" at bounding box center [131, 119] width 100 height 13
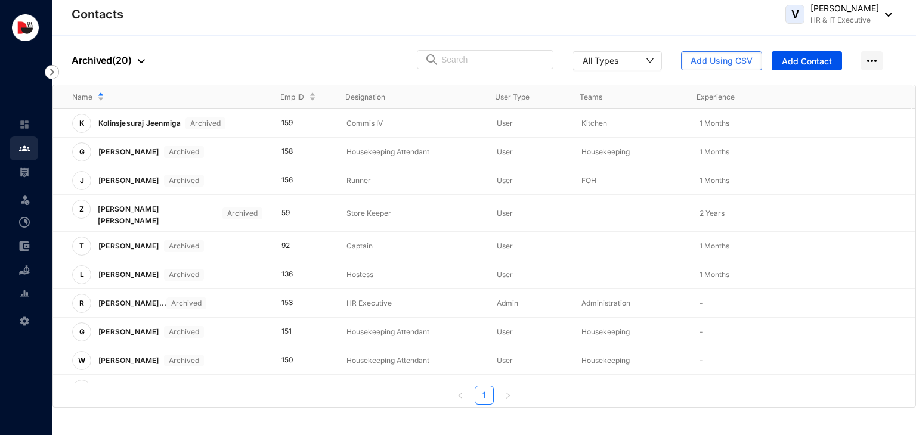
click at [122, 63] on p "Archived ( 20 )" at bounding box center [108, 60] width 73 height 14
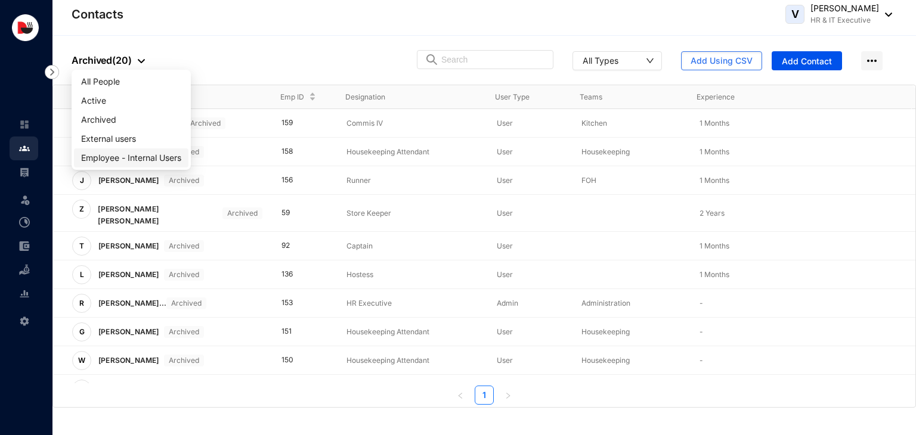
click at [134, 160] on span "Employee - Internal Users" at bounding box center [131, 157] width 100 height 13
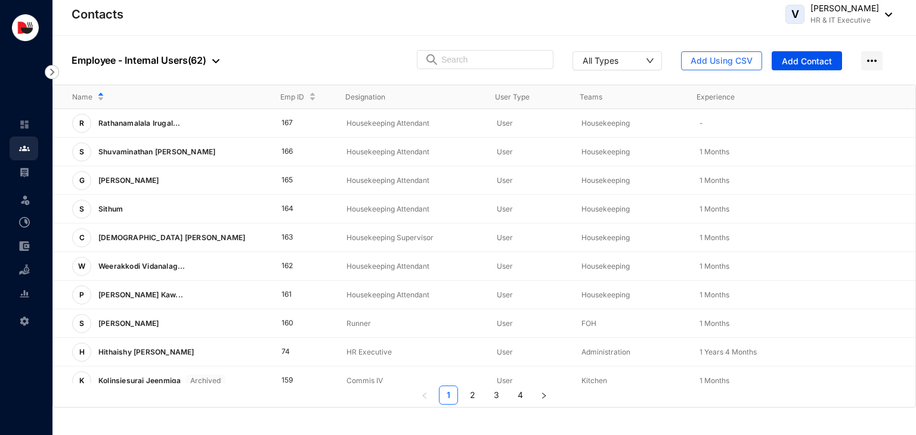
click at [190, 61] on p "Employee - Internal Users ( 62 )" at bounding box center [146, 60] width 148 height 14
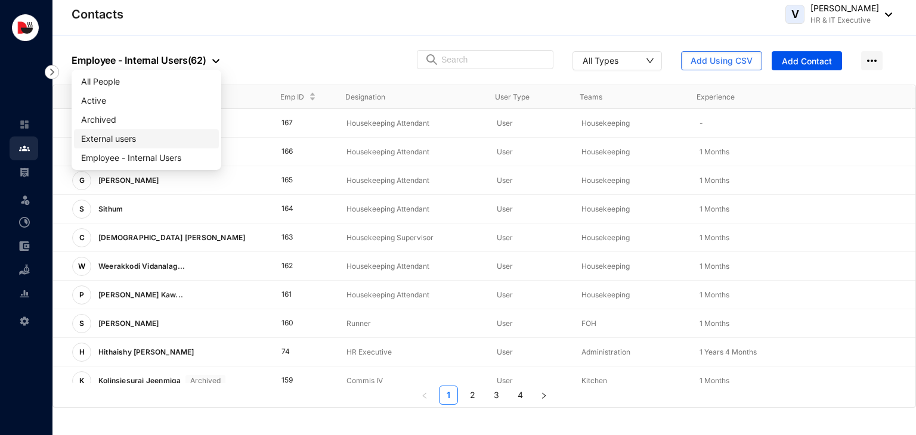
click at [148, 144] on span "External users" at bounding box center [146, 138] width 131 height 13
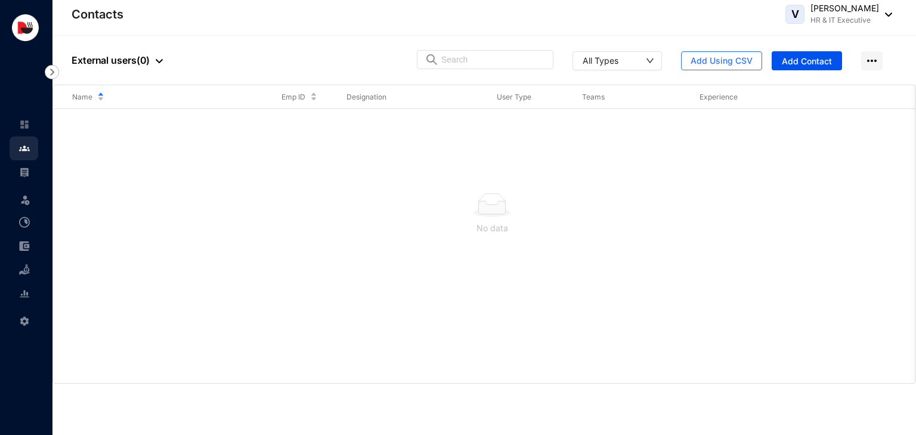
click at [155, 58] on div at bounding box center [156, 60] width 13 height 14
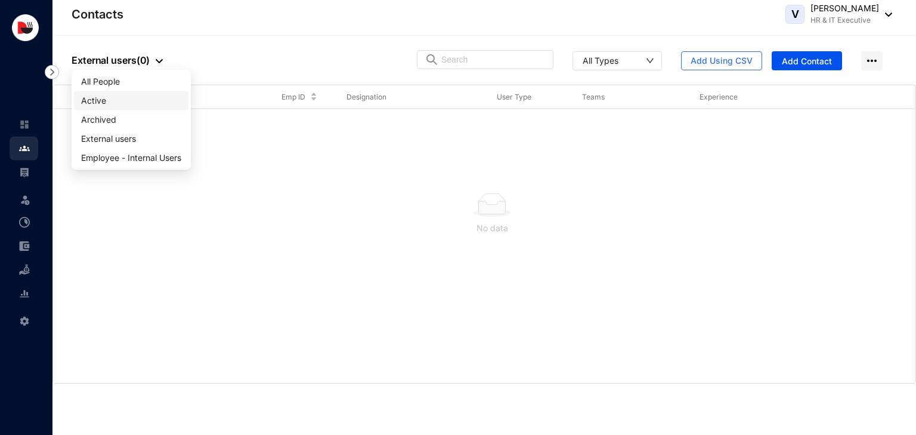
click at [130, 103] on span "Active" at bounding box center [131, 100] width 100 height 13
